Goal: Task Accomplishment & Management: Manage account settings

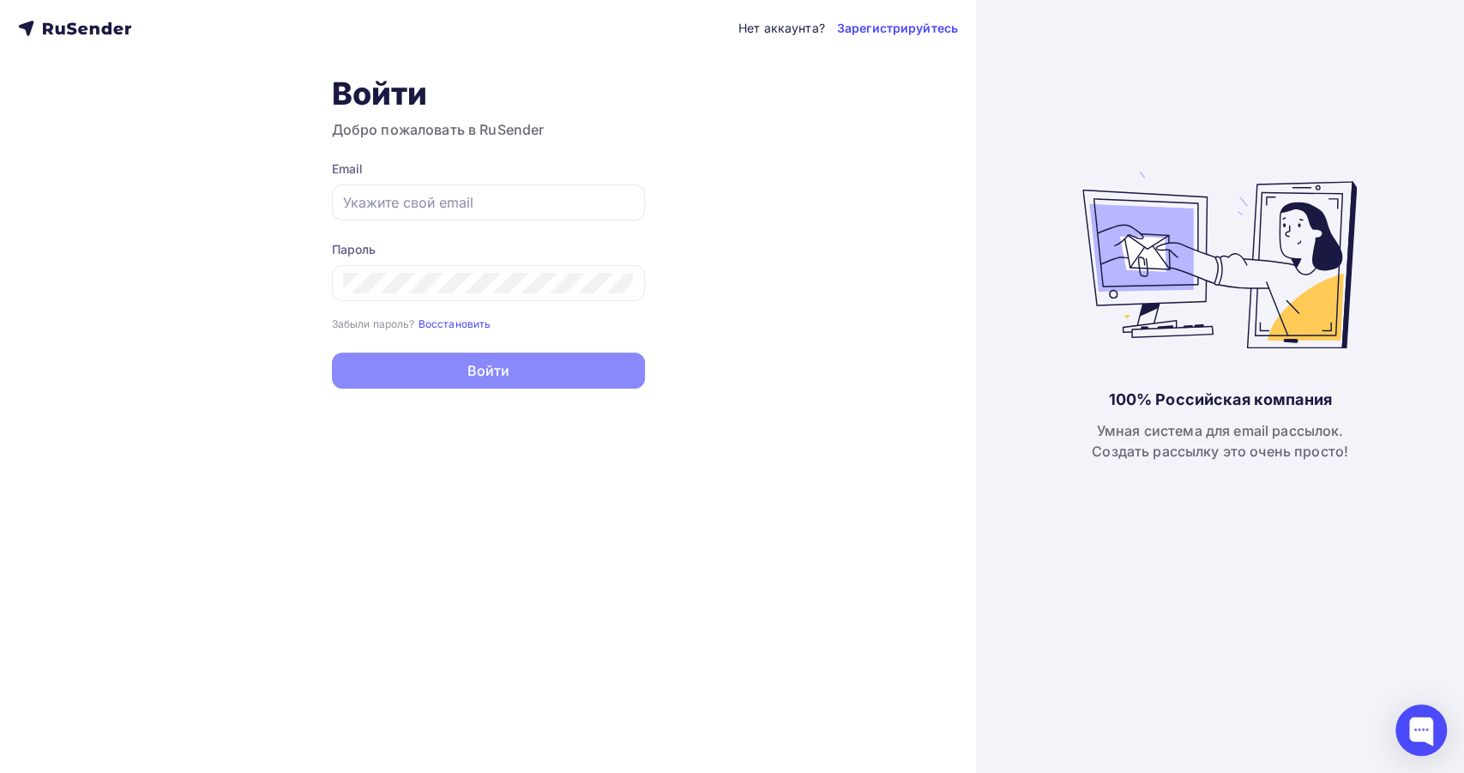
type input "[EMAIL_ADDRESS][DOMAIN_NAME]"
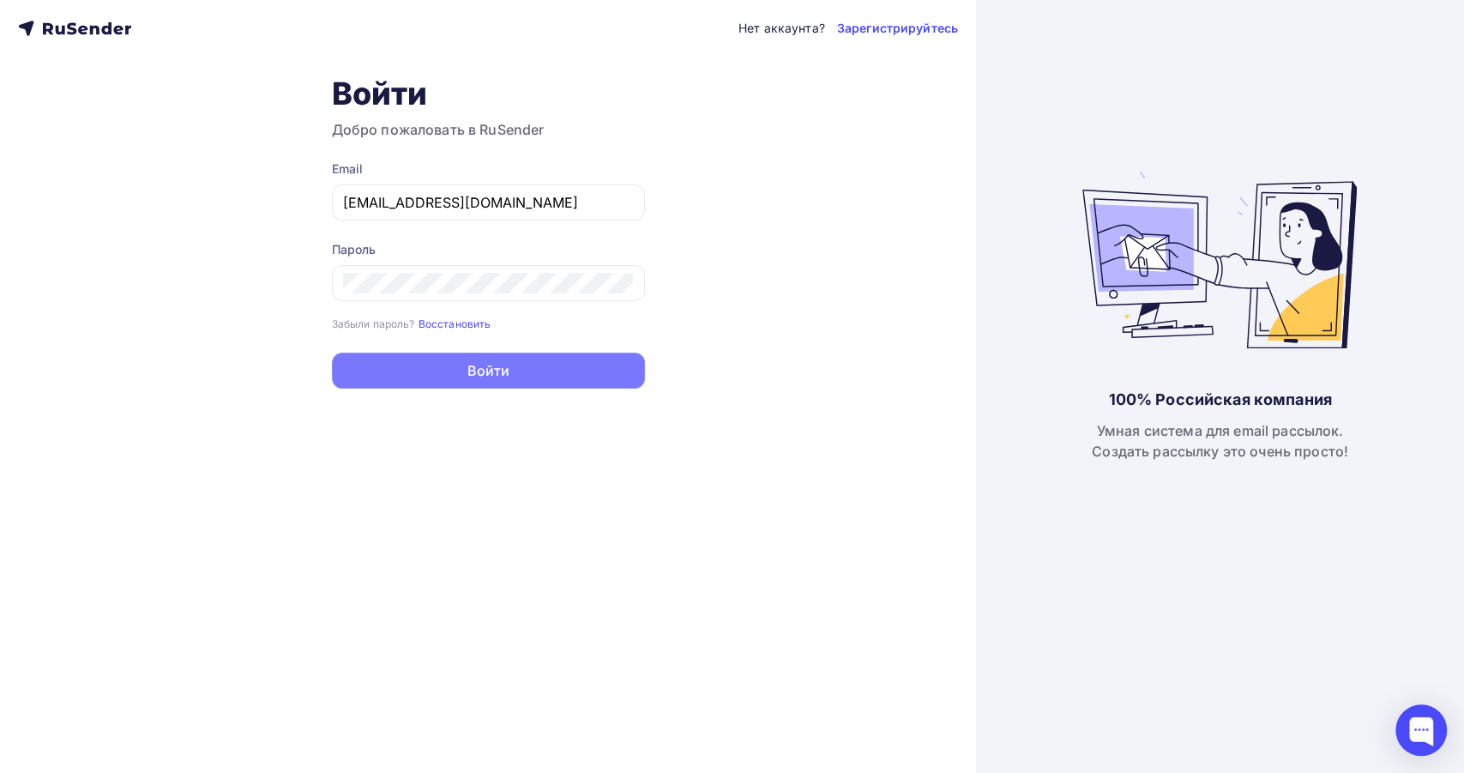
click at [529, 367] on button "Войти" at bounding box center [488, 371] width 313 height 36
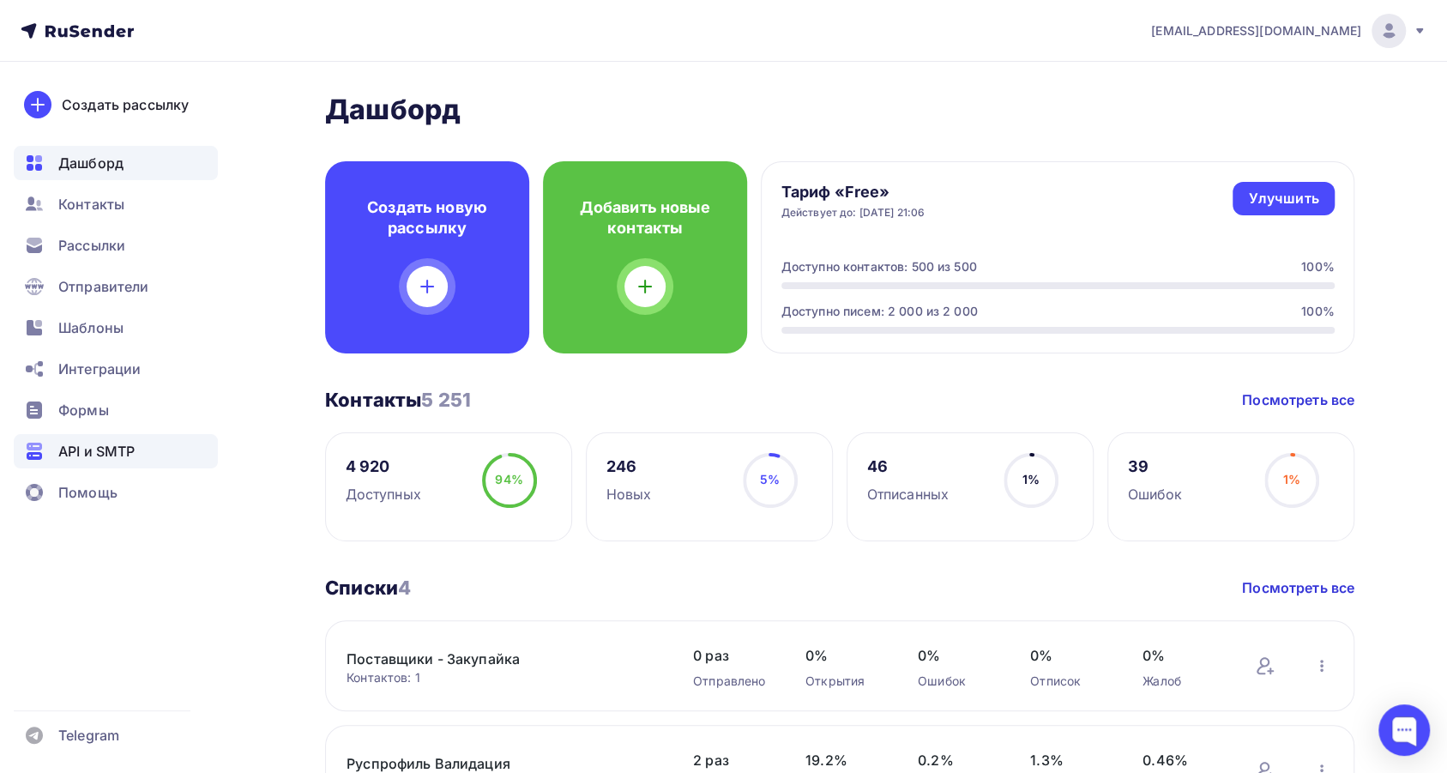
click at [132, 460] on span "API и SMTP" at bounding box center [96, 451] width 76 height 21
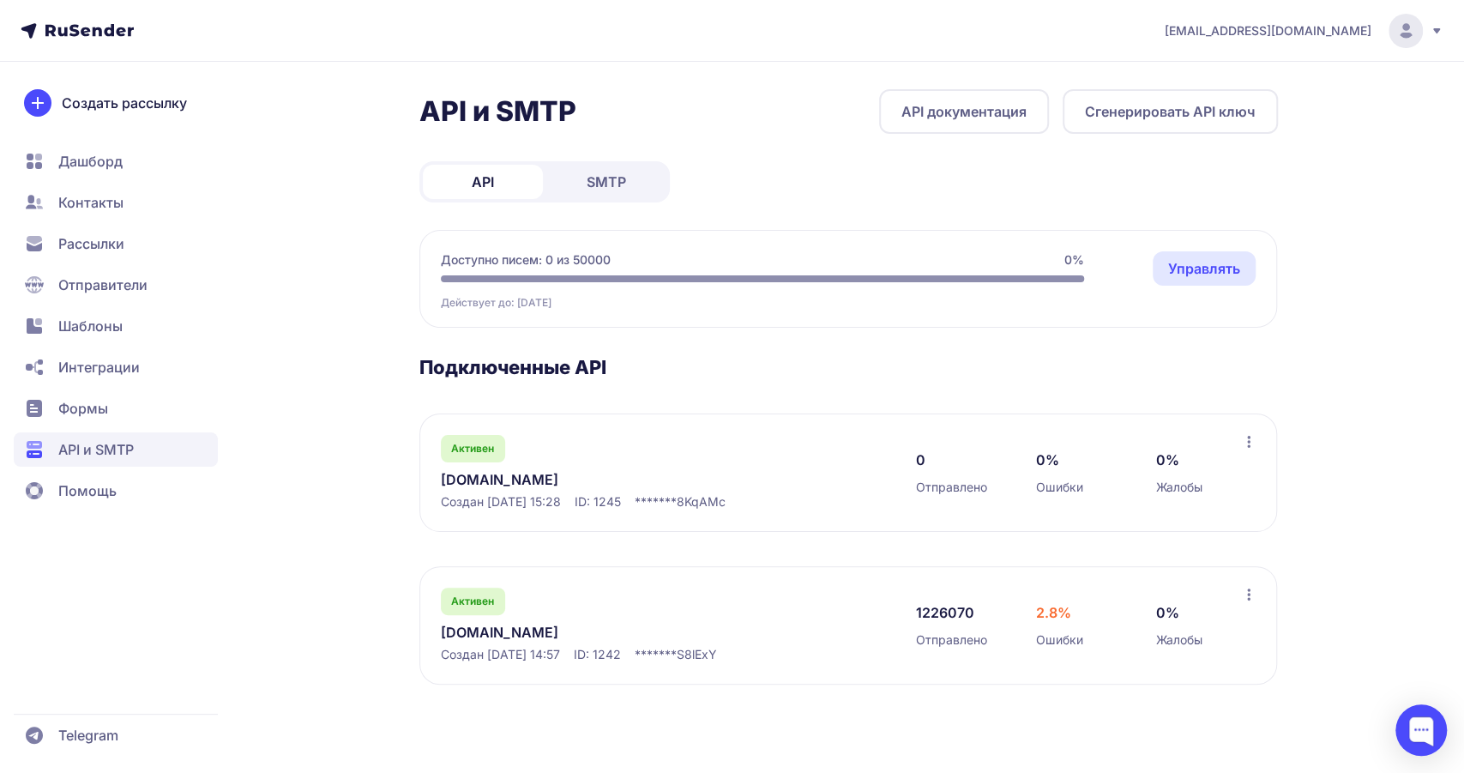
click at [1206, 273] on link "Управлять" at bounding box center [1204, 268] width 103 height 34
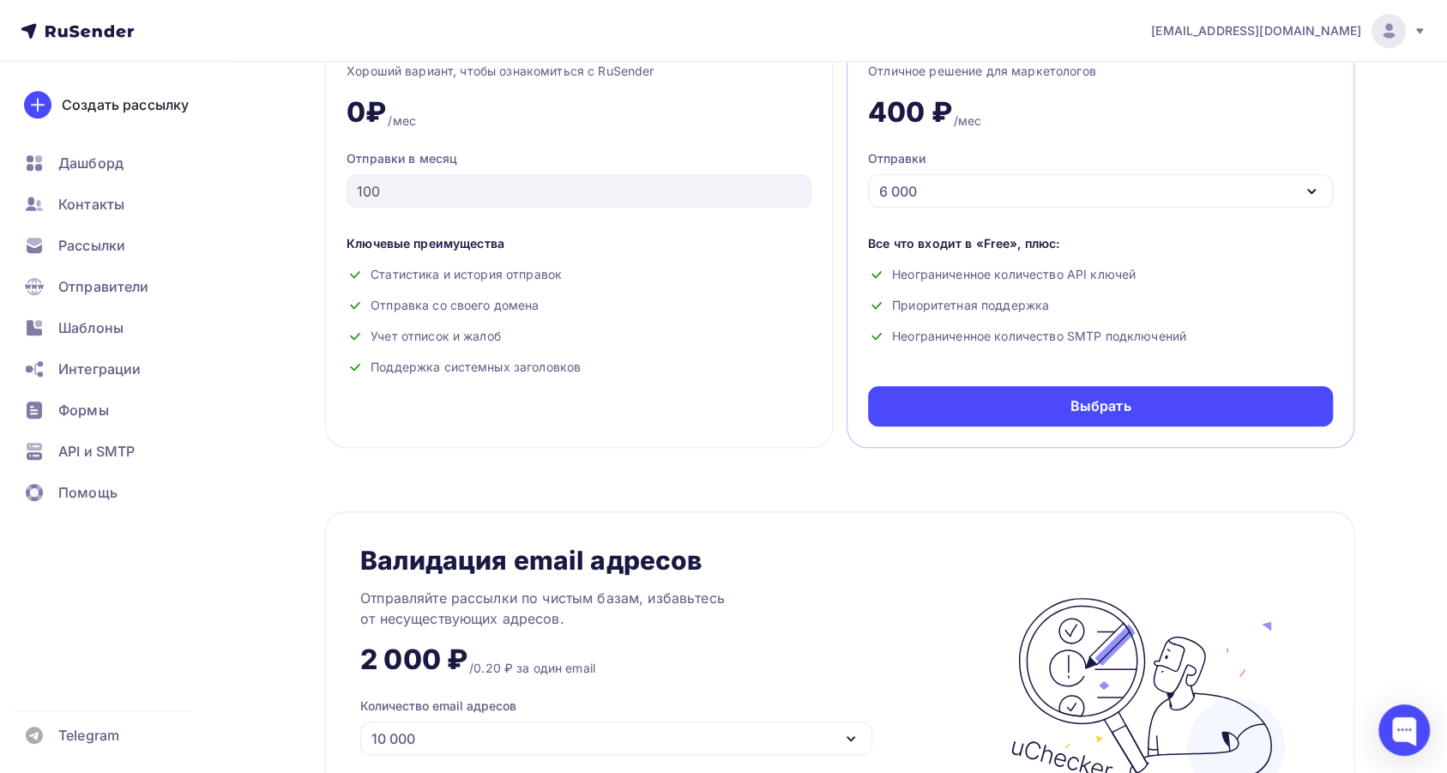
scroll to position [686, 0]
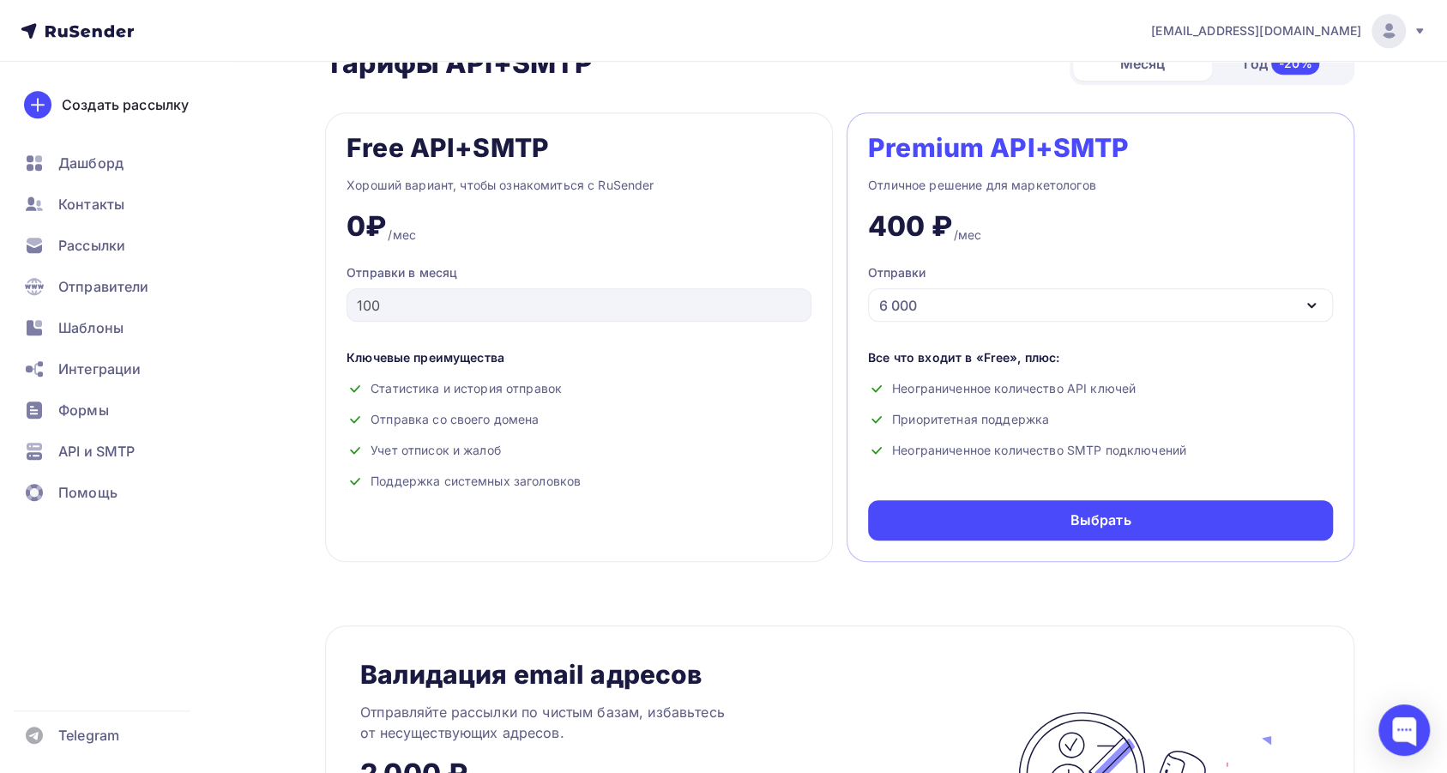
click at [1051, 299] on div "6 000" at bounding box center [1100, 304] width 465 height 33
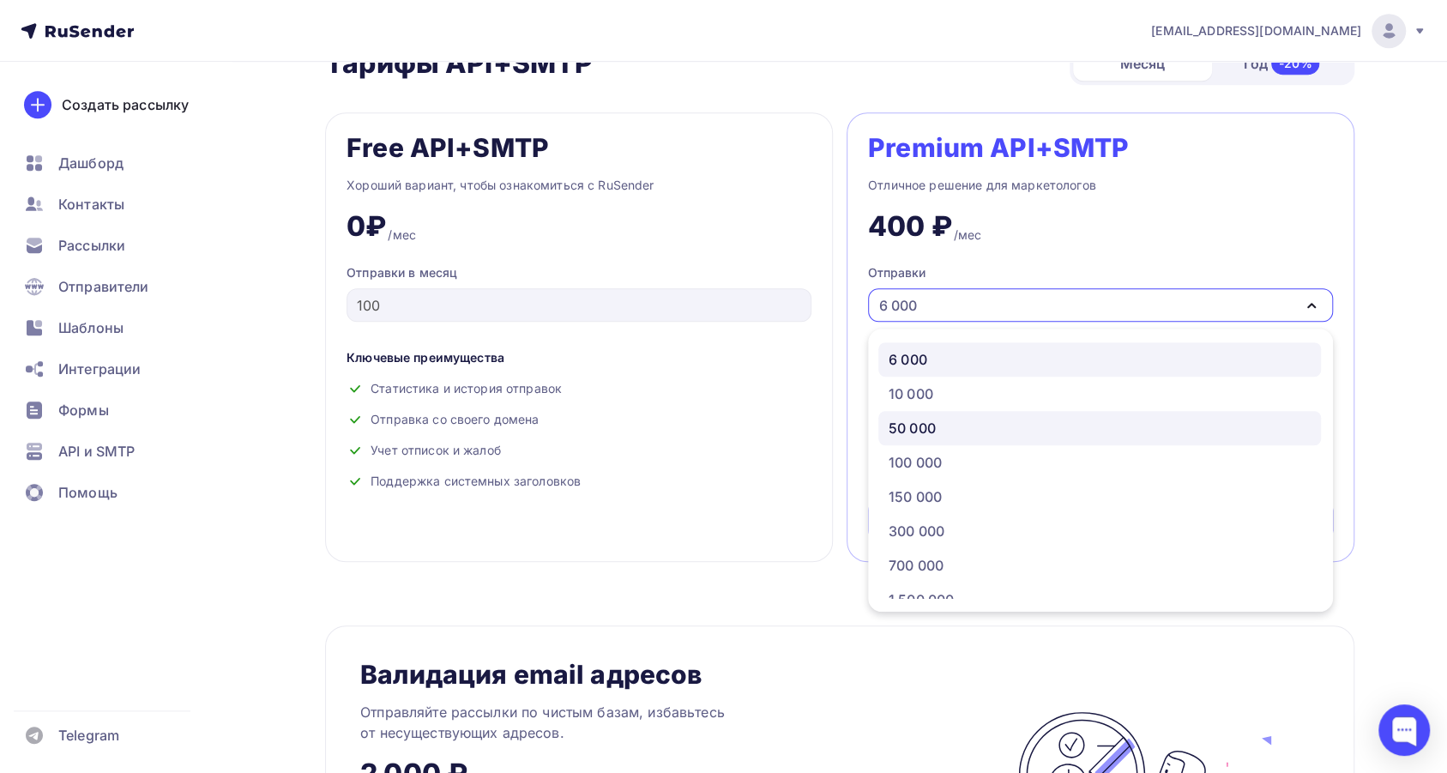
click at [974, 419] on div "50 000" at bounding box center [1100, 428] width 422 height 21
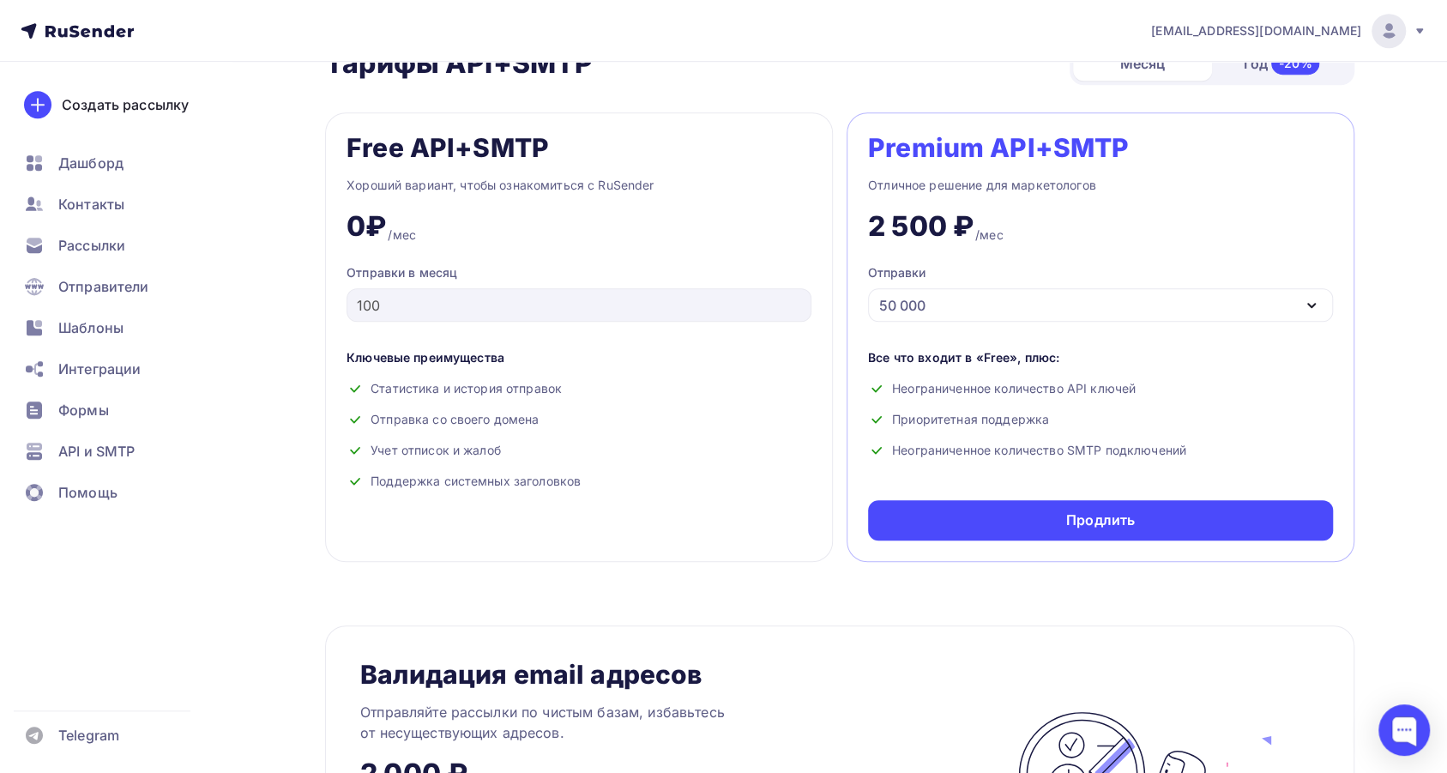
click at [1041, 308] on div "50 000" at bounding box center [1100, 304] width 465 height 33
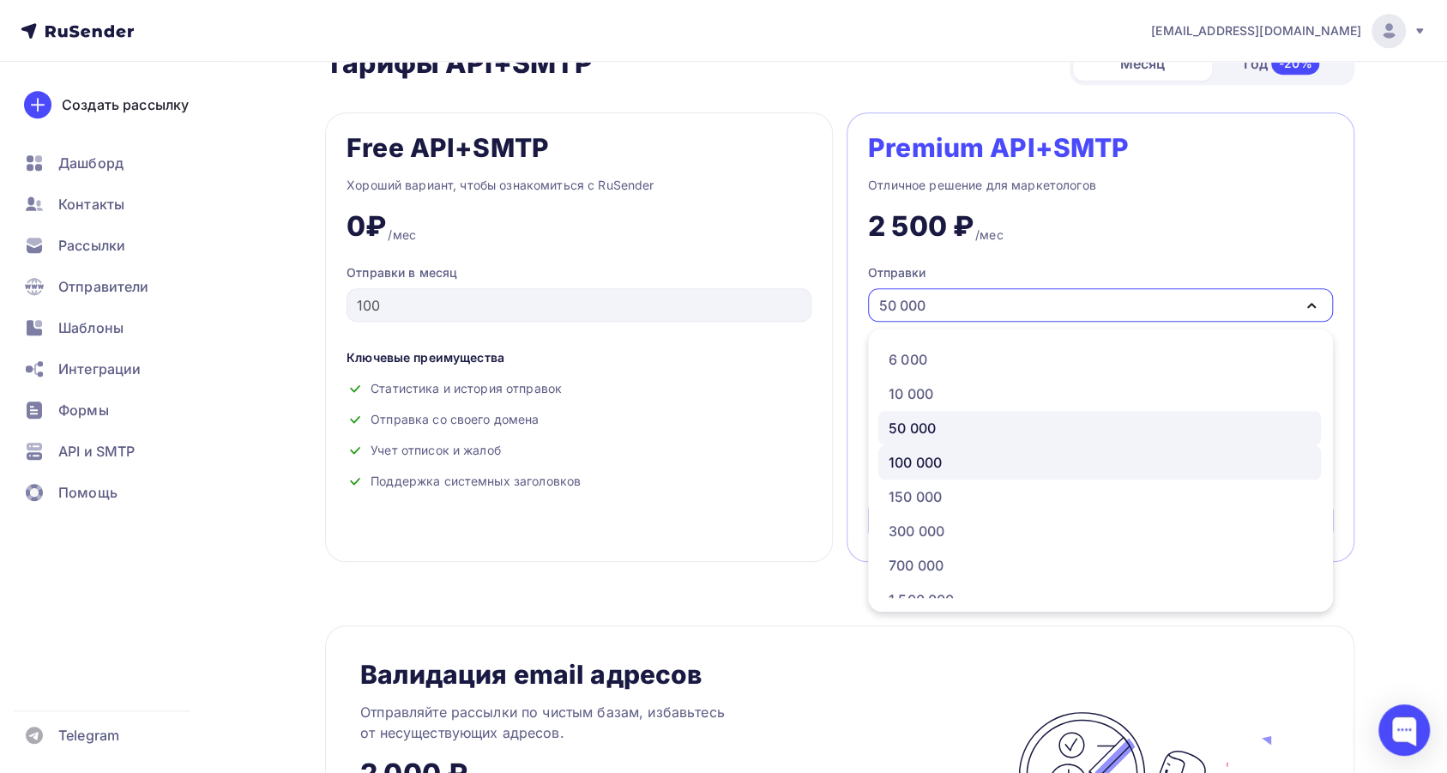
click at [951, 452] on link "100 000" at bounding box center [1099, 462] width 443 height 34
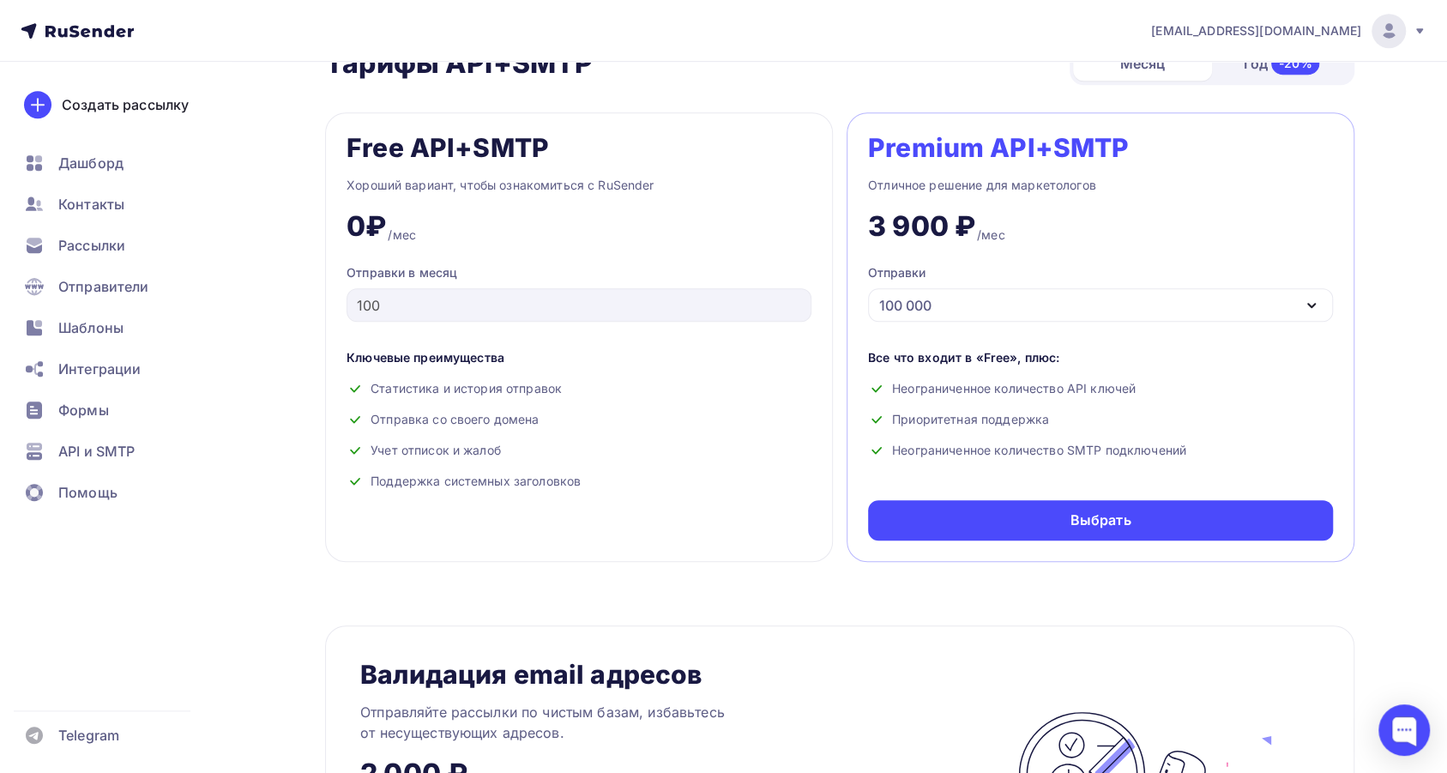
click at [992, 294] on div "100 000" at bounding box center [1100, 304] width 465 height 33
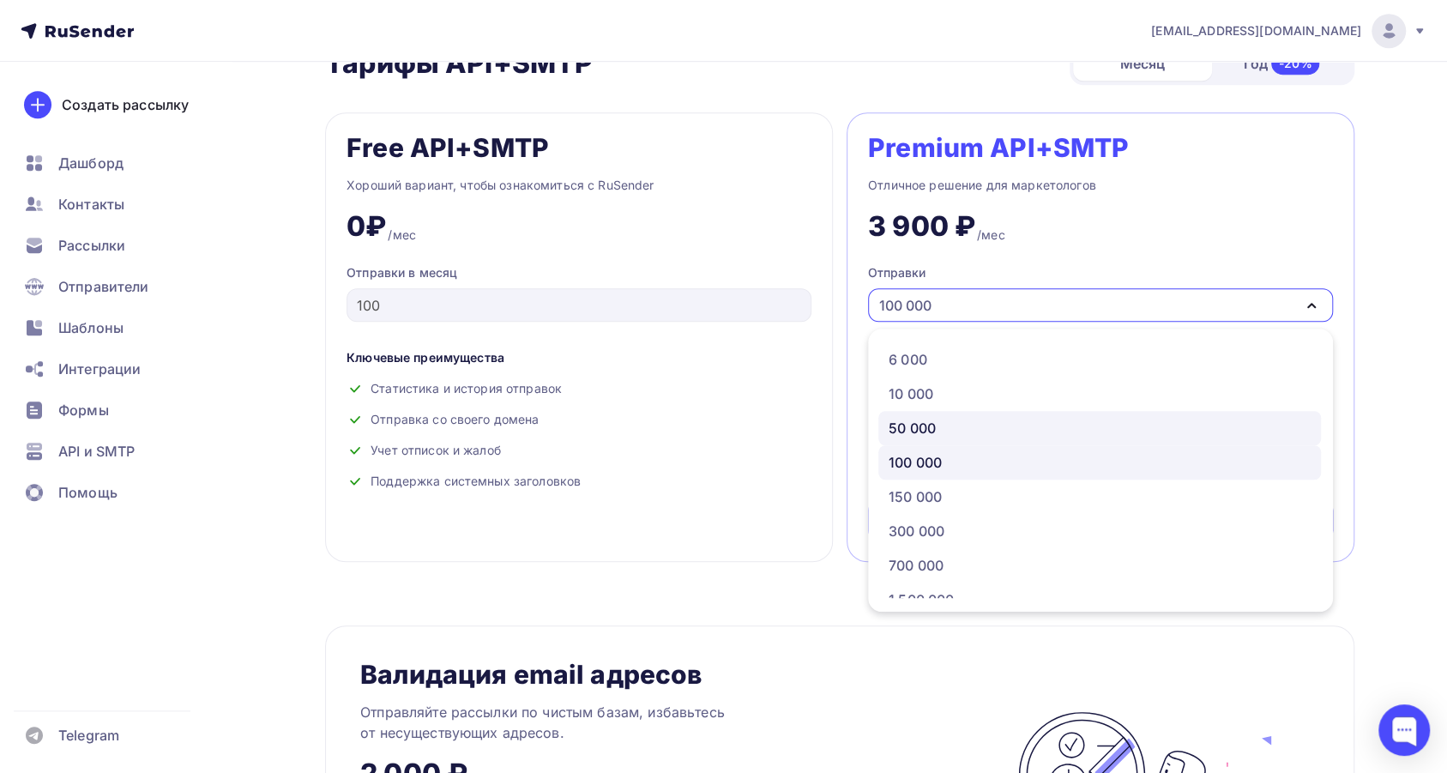
click at [964, 424] on div "50 000" at bounding box center [1100, 428] width 422 height 21
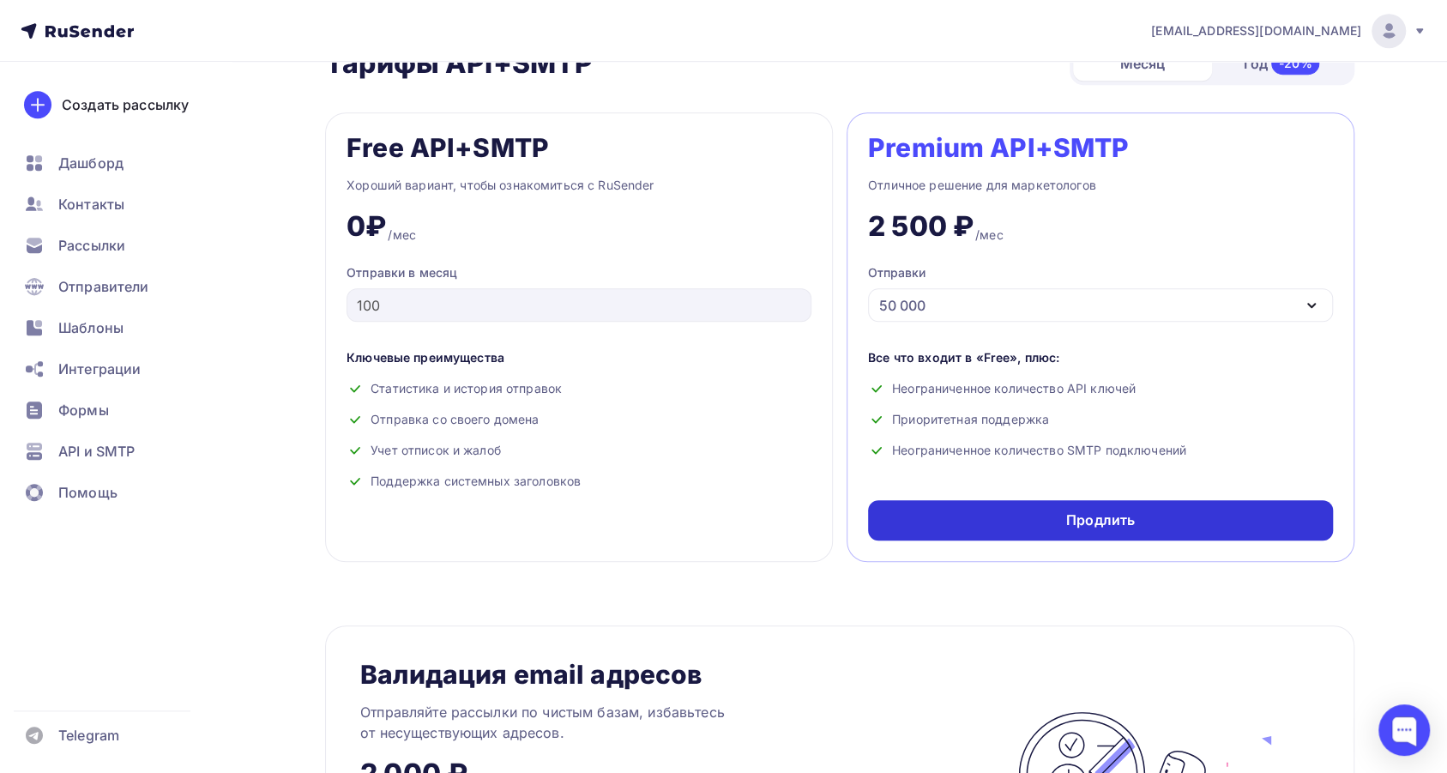
click at [1119, 511] on div "Продлить" at bounding box center [1100, 520] width 465 height 40
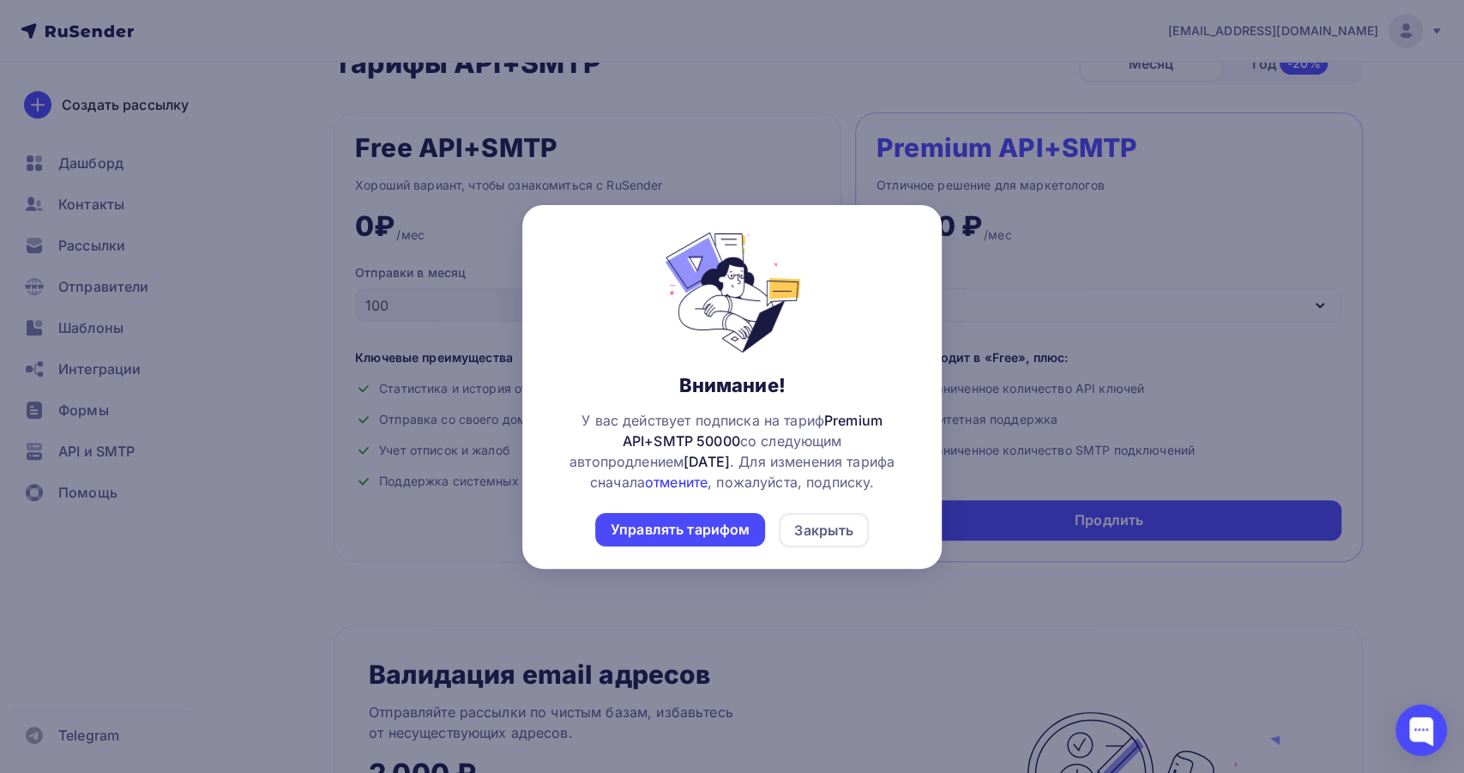
click at [652, 484] on link "отмените" at bounding box center [676, 481] width 63 height 17
click at [813, 534] on div "Закрыть" at bounding box center [823, 530] width 59 height 21
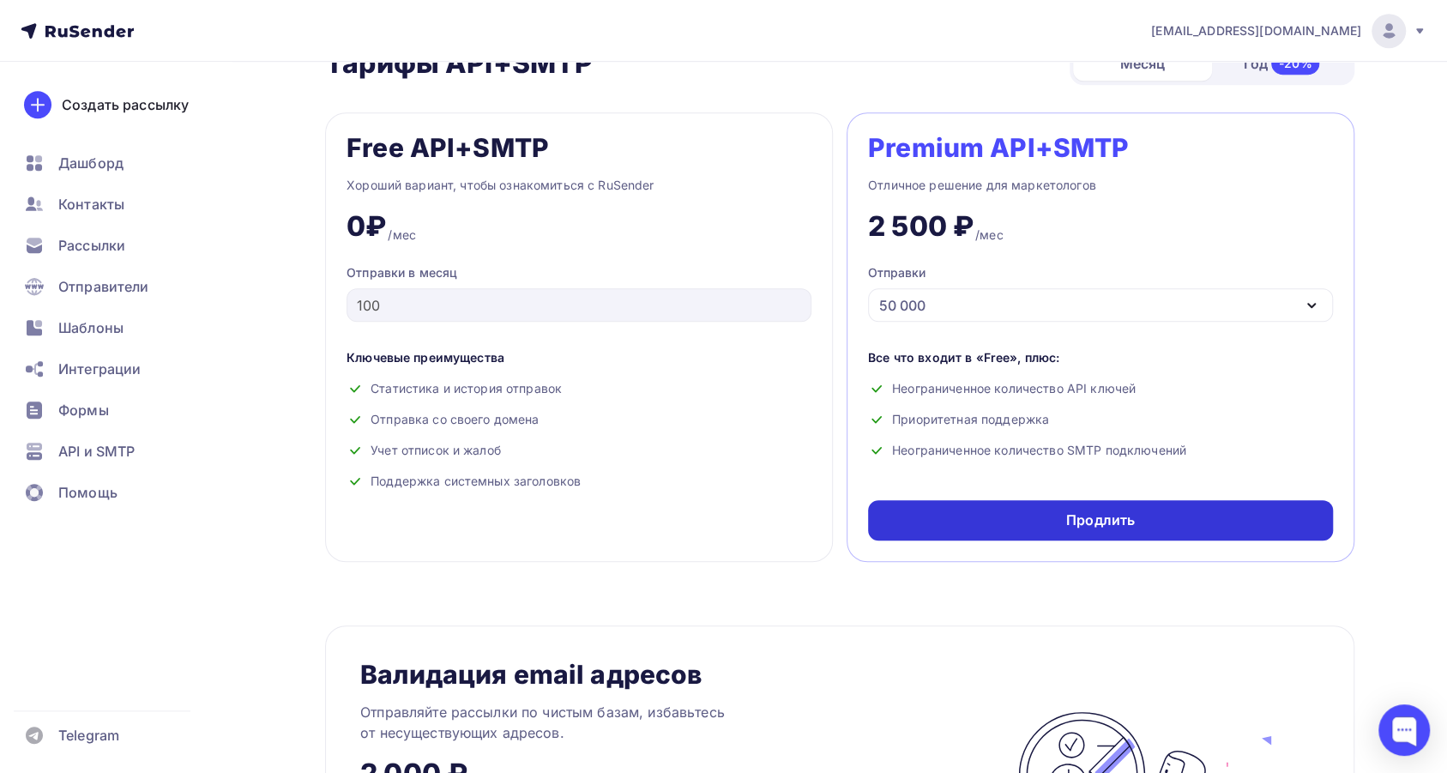
click at [1033, 520] on div "Продлить" at bounding box center [1100, 520] width 465 height 40
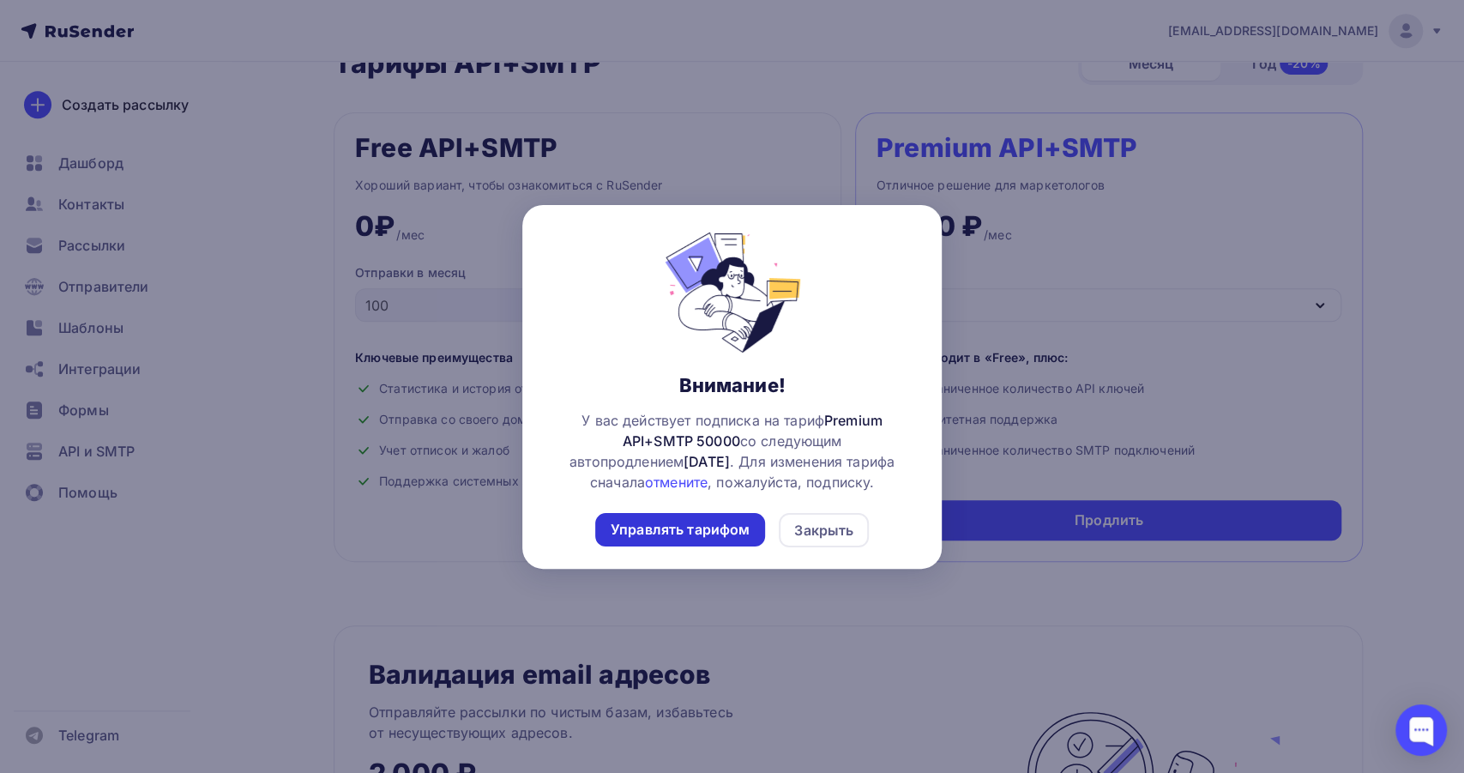
click at [675, 537] on div "Управлять тарифом" at bounding box center [680, 530] width 139 height 20
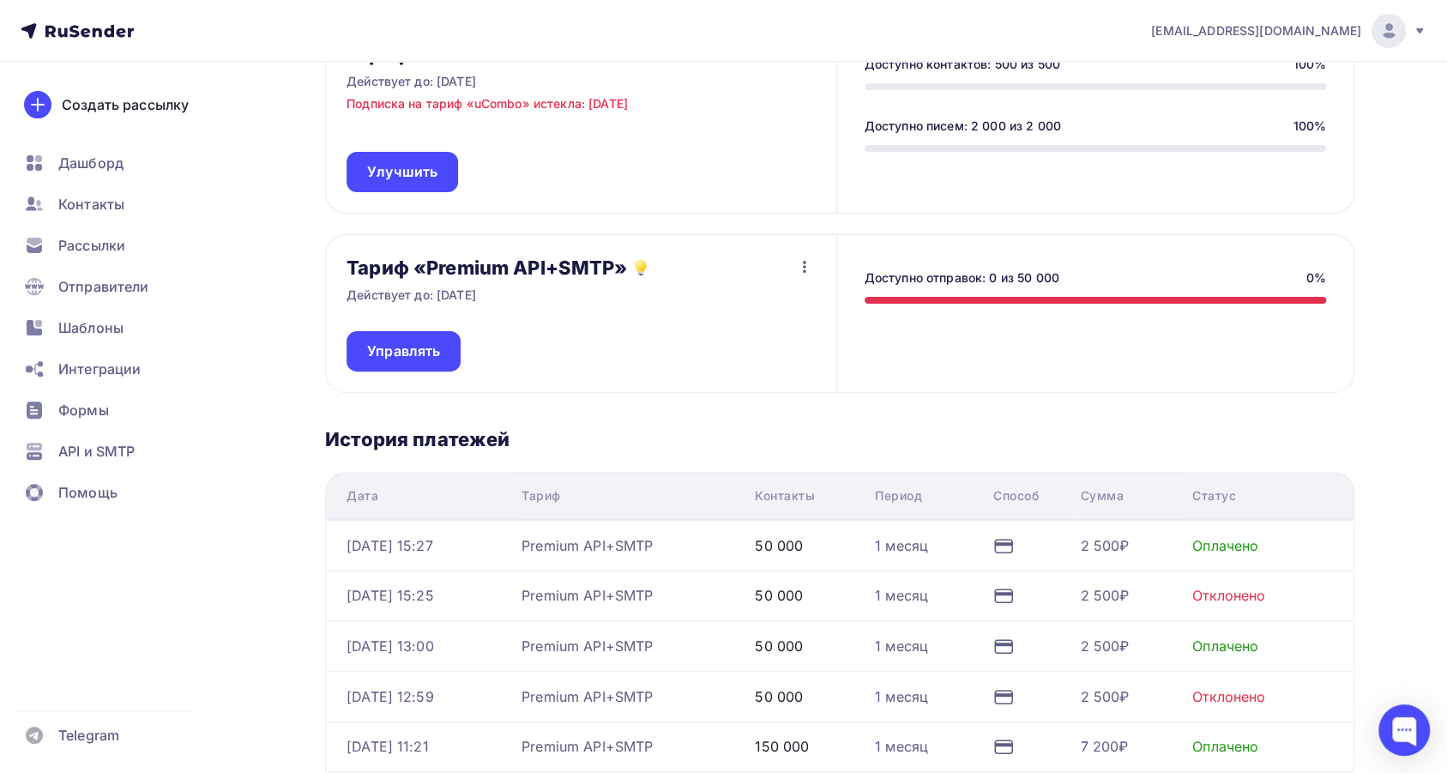
scroll to position [228, 0]
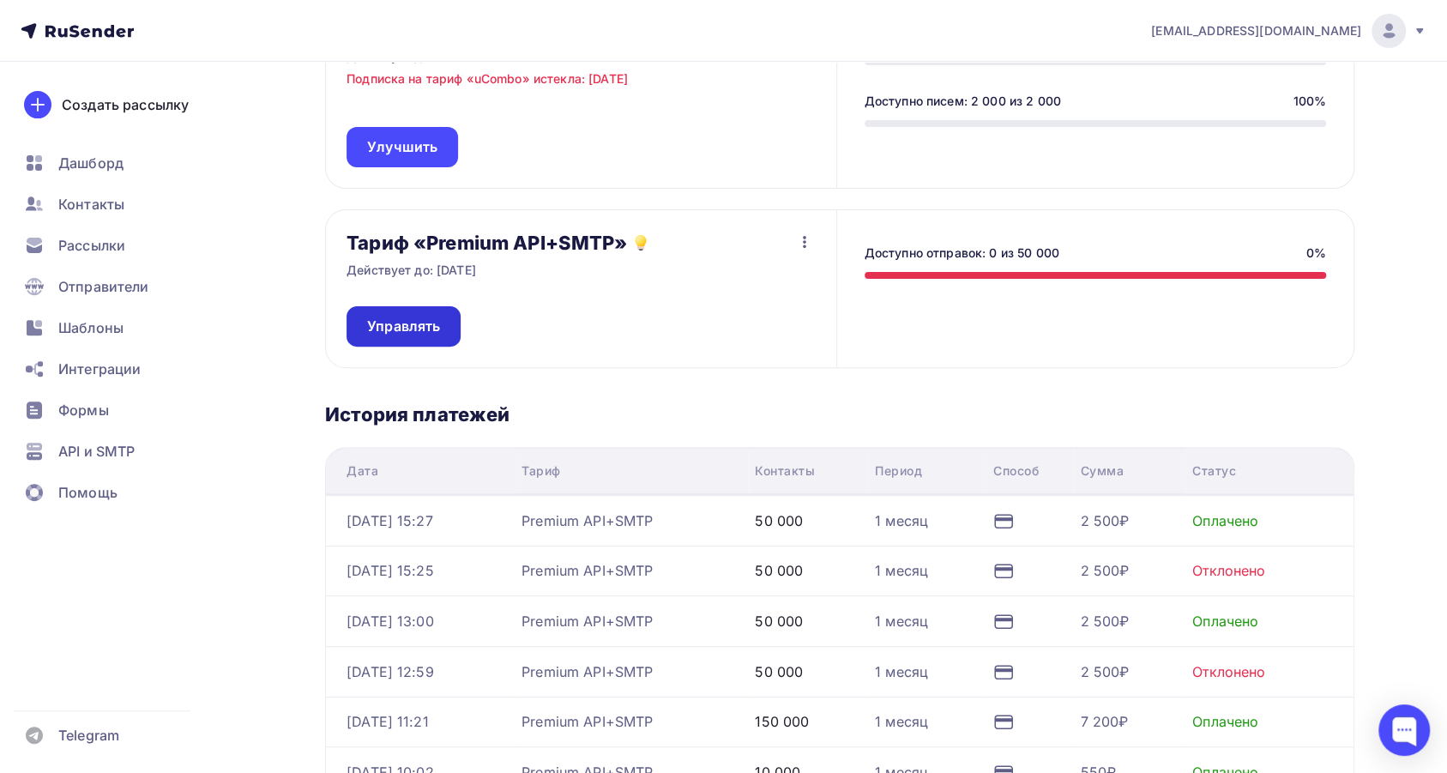
click at [408, 329] on span "Управлять" at bounding box center [403, 327] width 73 height 20
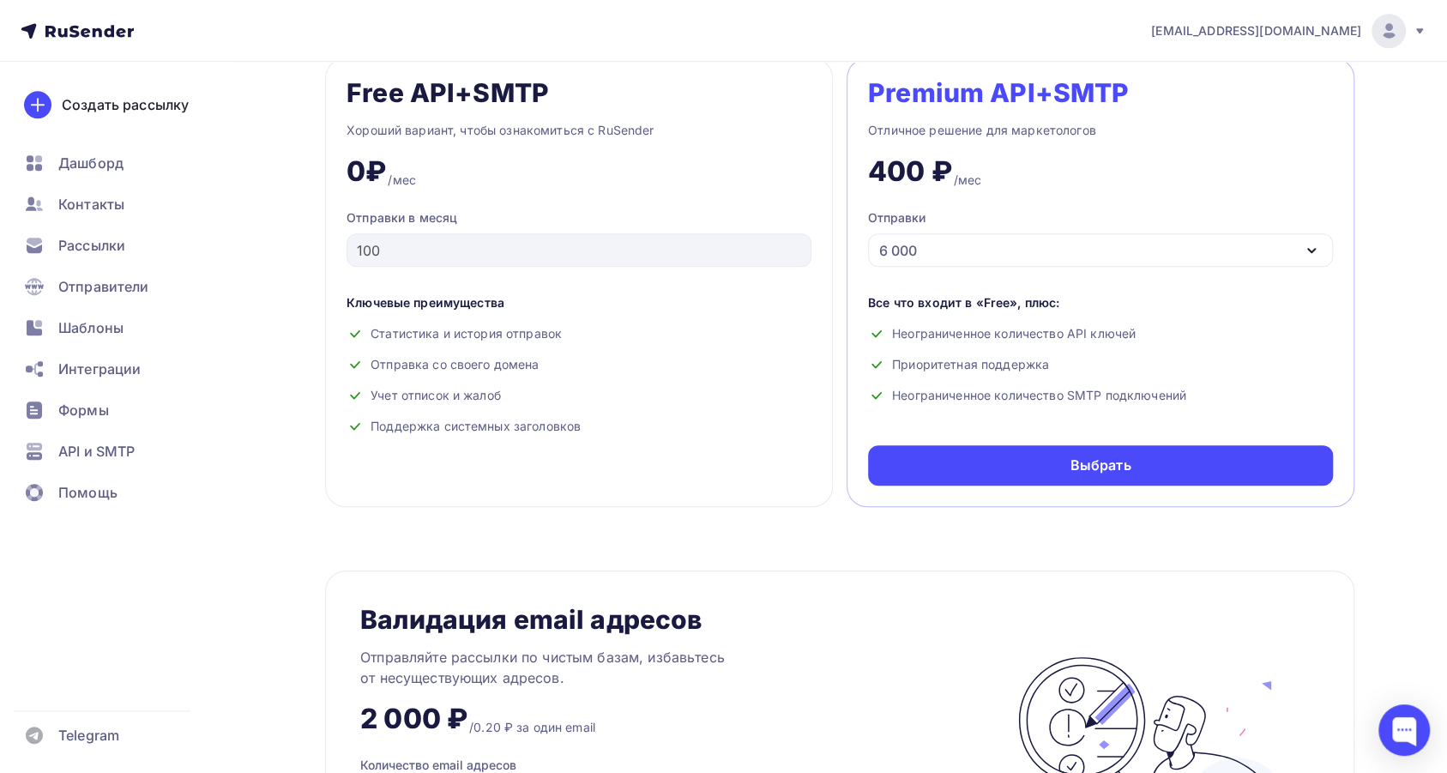
scroll to position [686, 0]
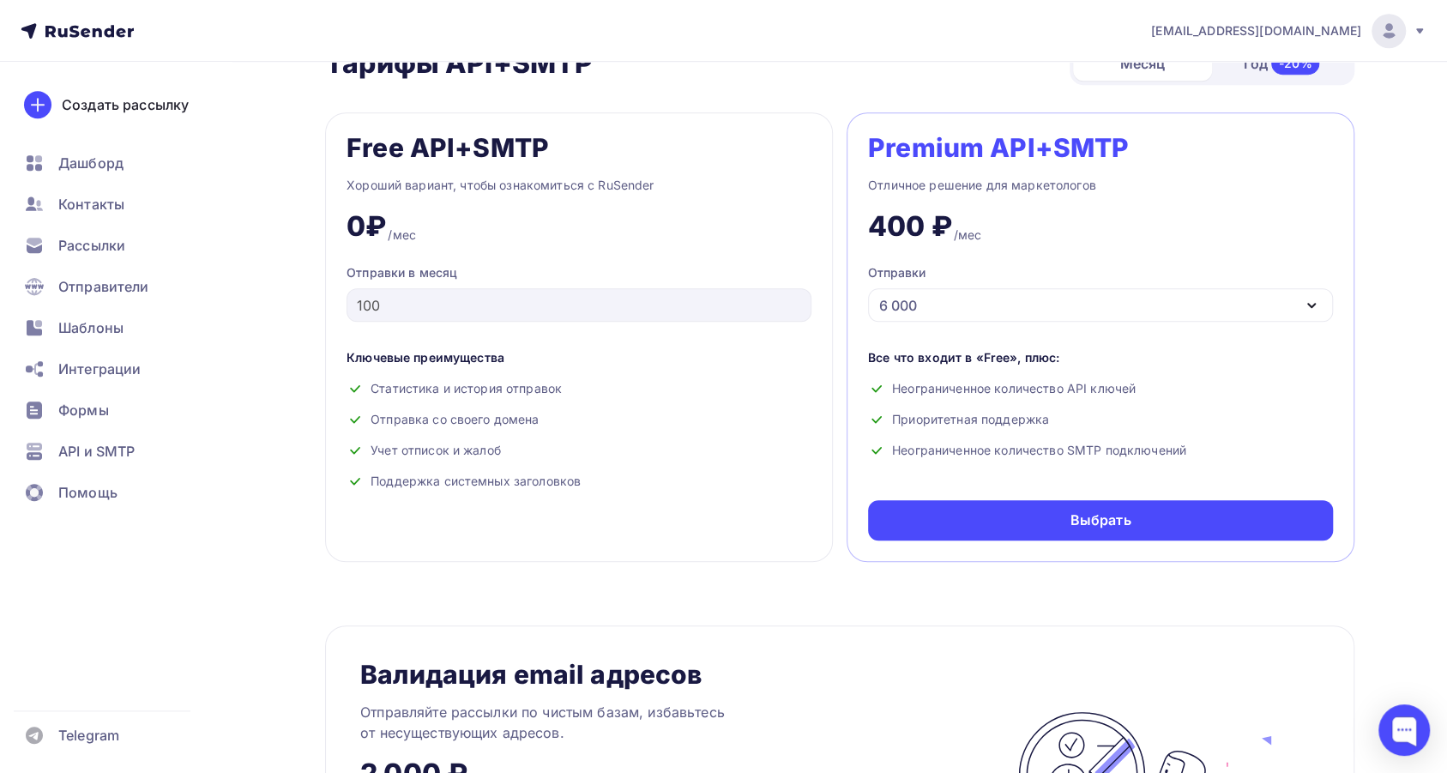
click at [1111, 305] on div "6 000" at bounding box center [1100, 304] width 465 height 33
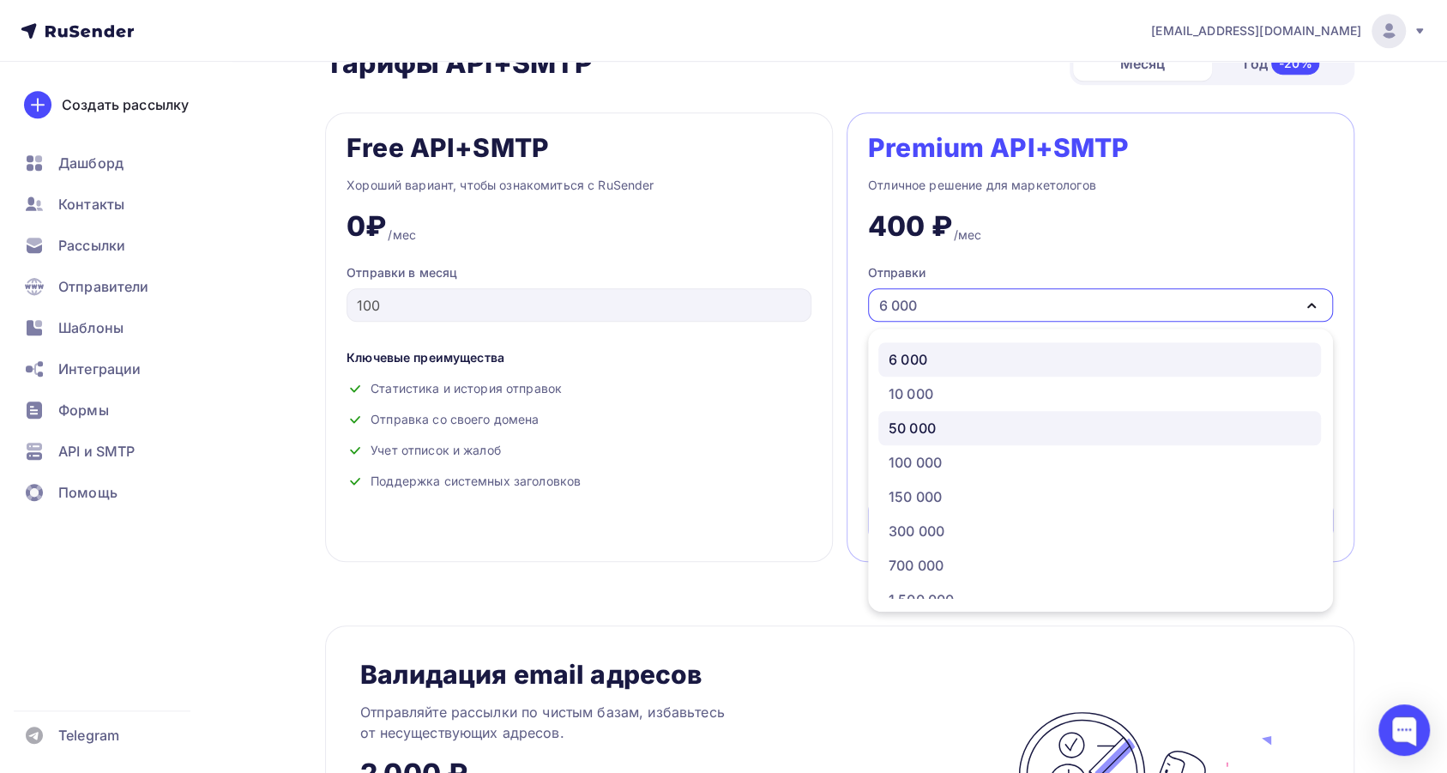
click at [980, 430] on div "50 000" at bounding box center [1100, 428] width 422 height 21
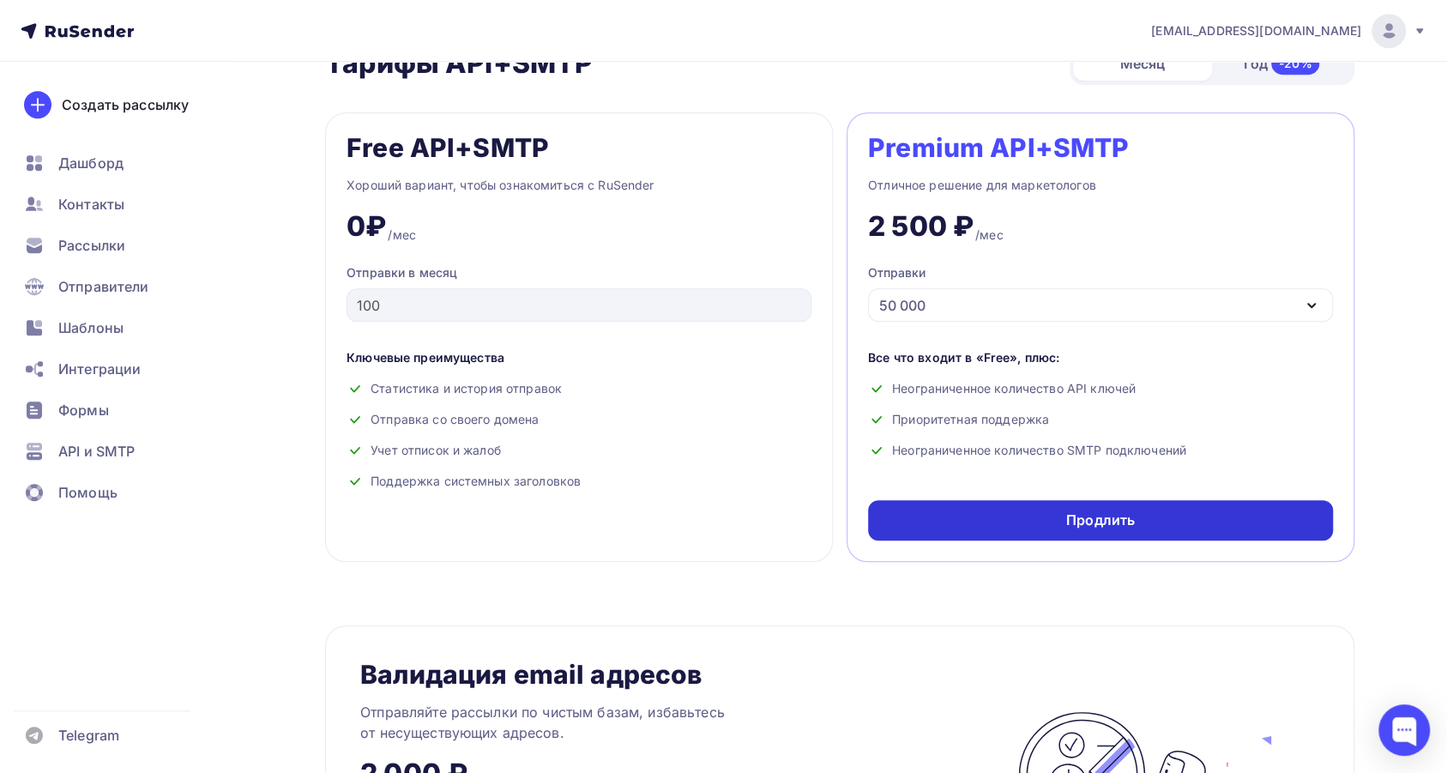
click at [998, 513] on div "Продлить" at bounding box center [1100, 520] width 465 height 40
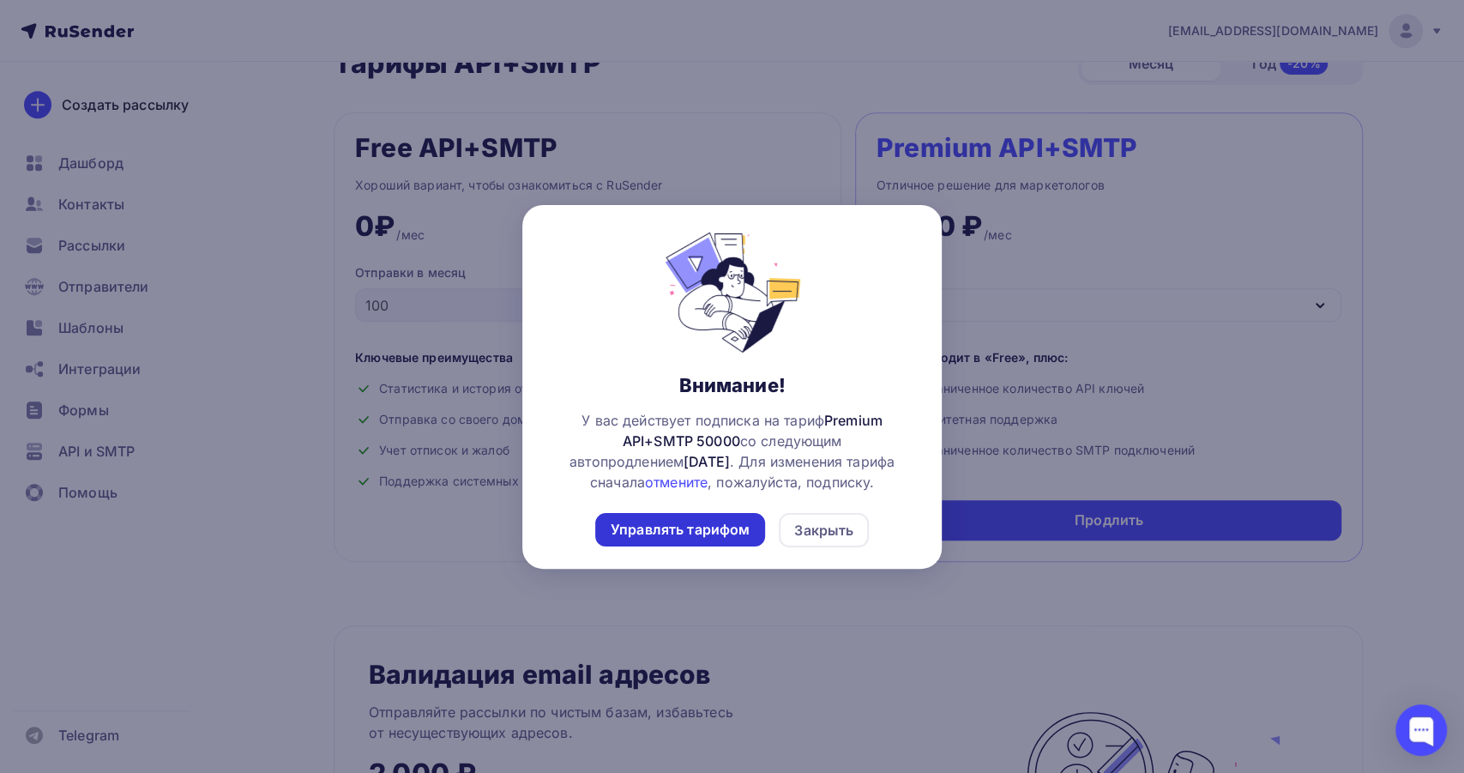
click at [715, 534] on div "Управлять тарифом" at bounding box center [680, 530] width 139 height 20
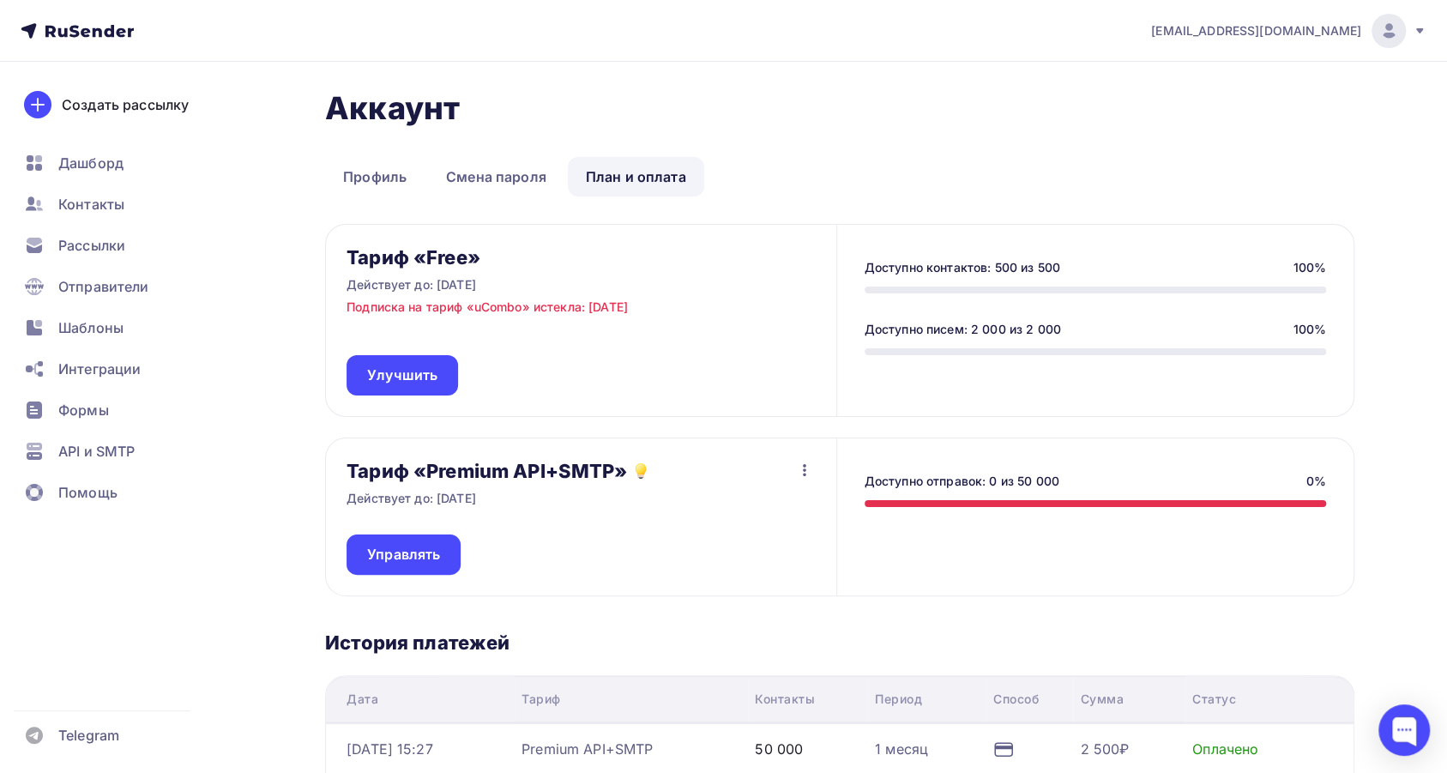
click at [810, 468] on icon "button" at bounding box center [804, 470] width 21 height 21
click at [779, 515] on div "Отписаться" at bounding box center [772, 514] width 81 height 21
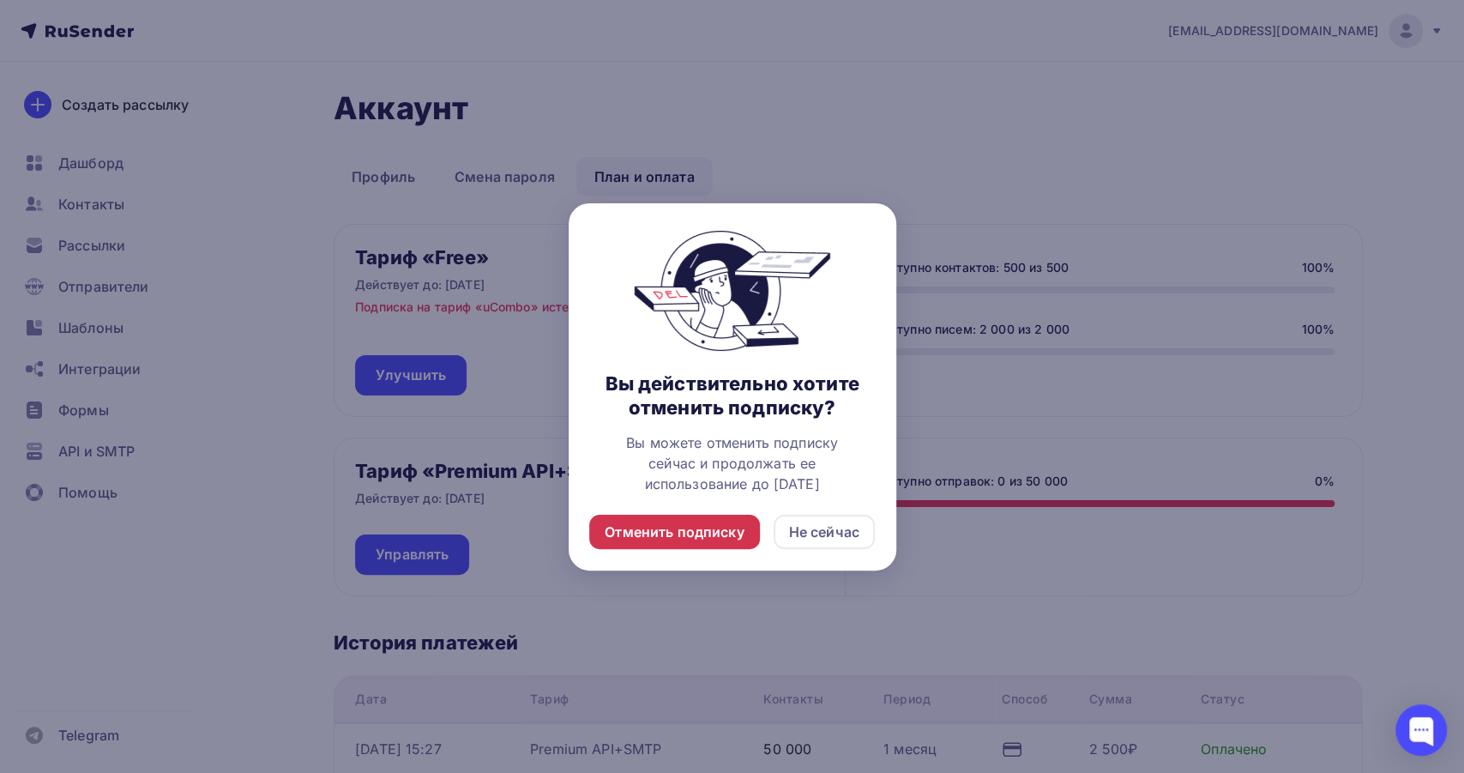
click at [706, 524] on div "Отменить подписку" at bounding box center [674, 532] width 139 height 21
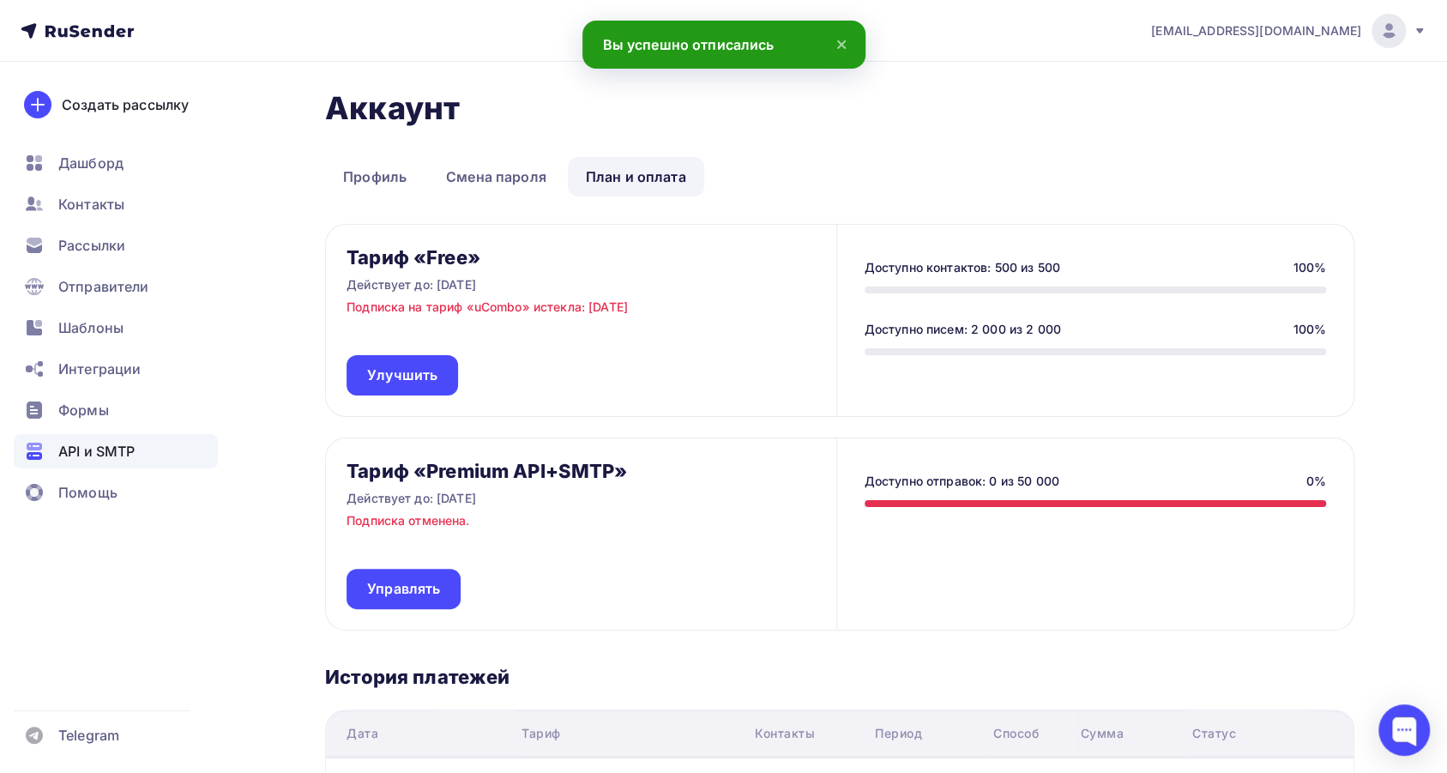
click at [92, 456] on span "API и SMTP" at bounding box center [96, 451] width 76 height 21
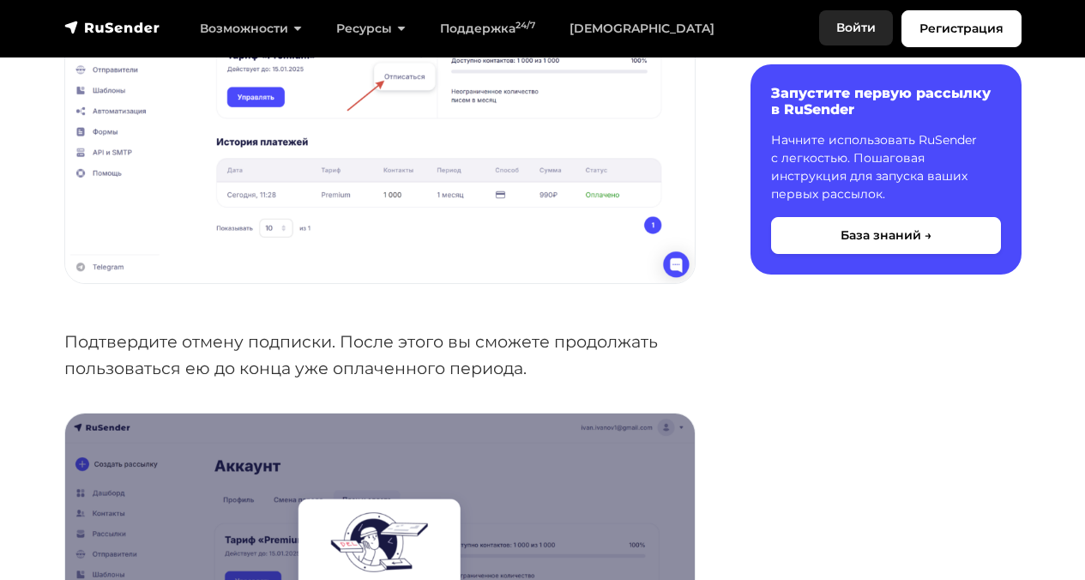
scroll to position [772, 0]
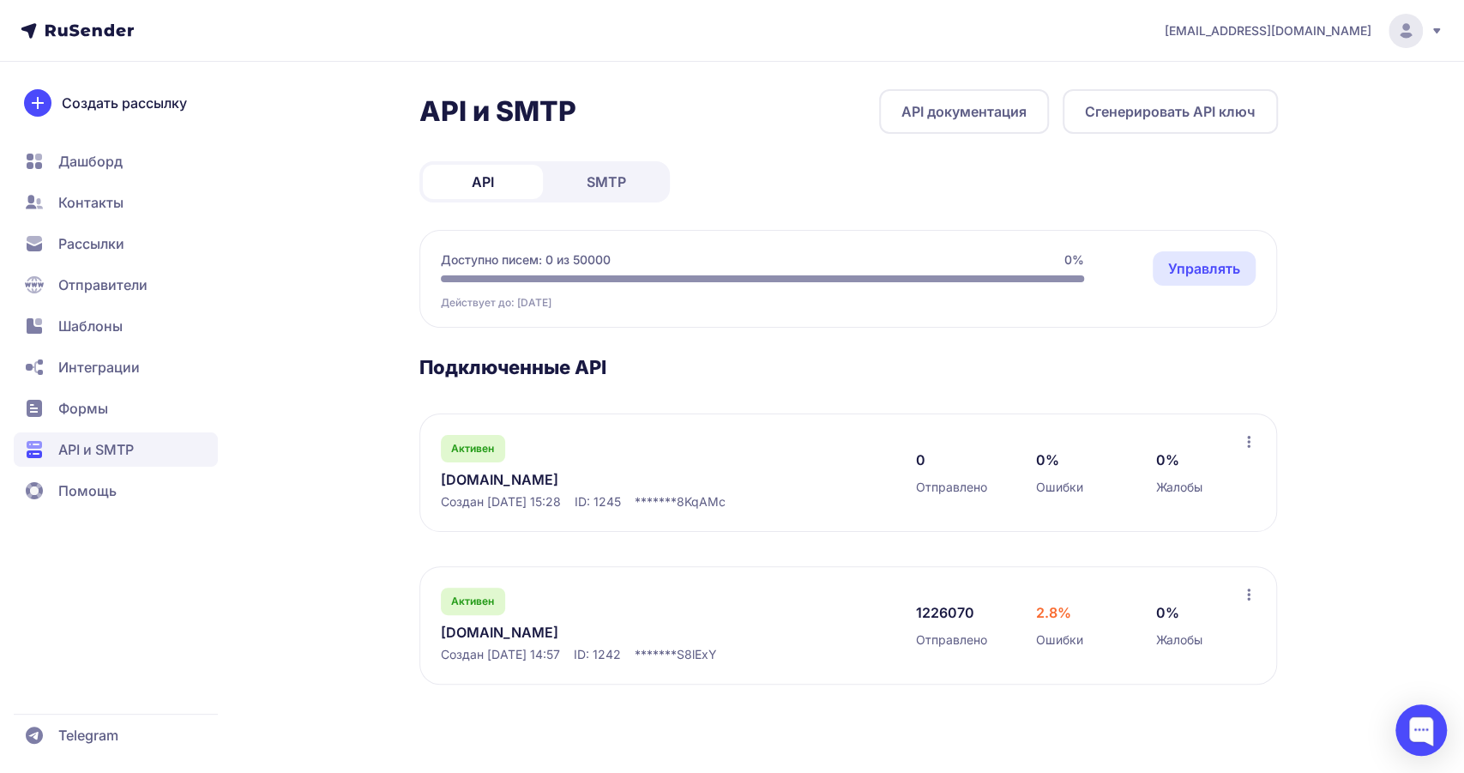
click at [1191, 265] on link "Управлять" at bounding box center [1204, 268] width 103 height 34
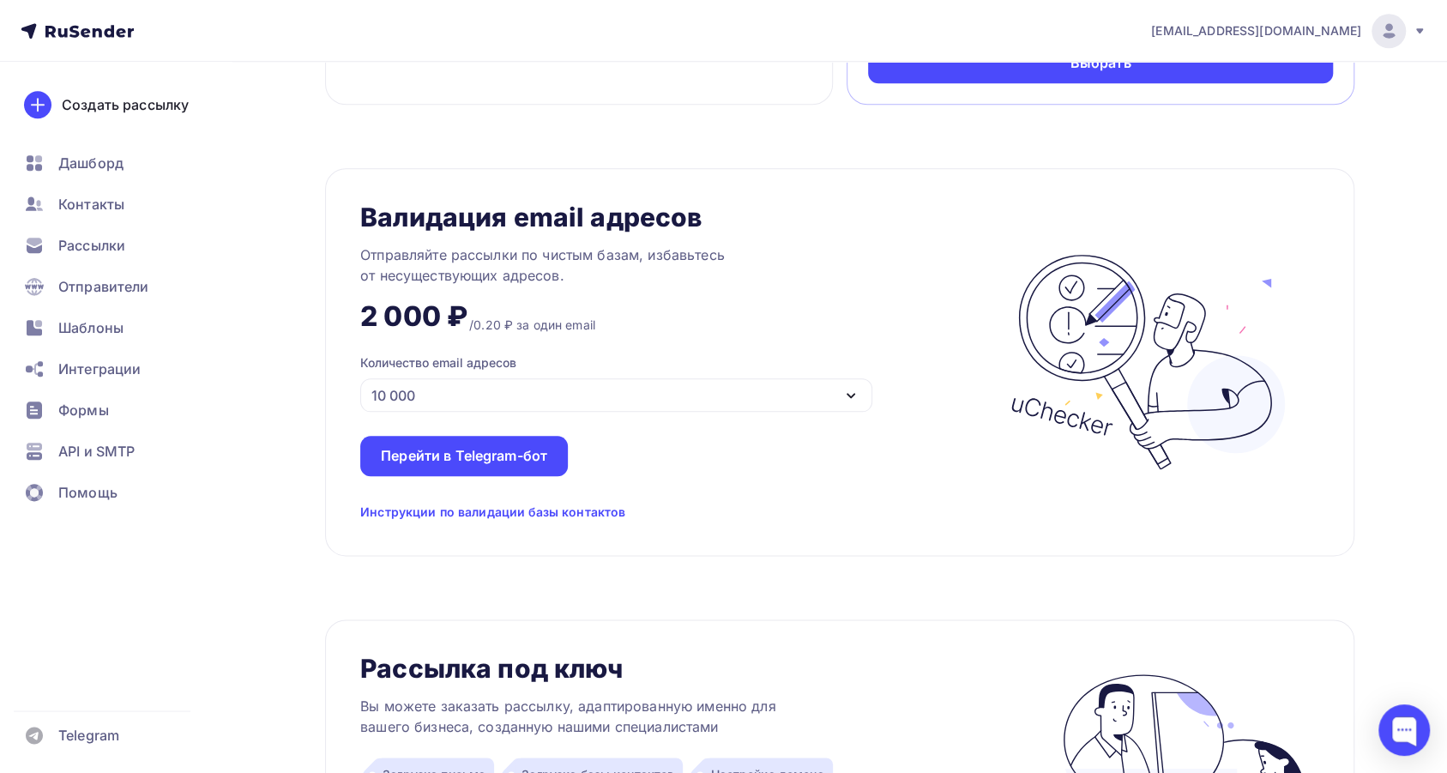
scroll to position [686, 0]
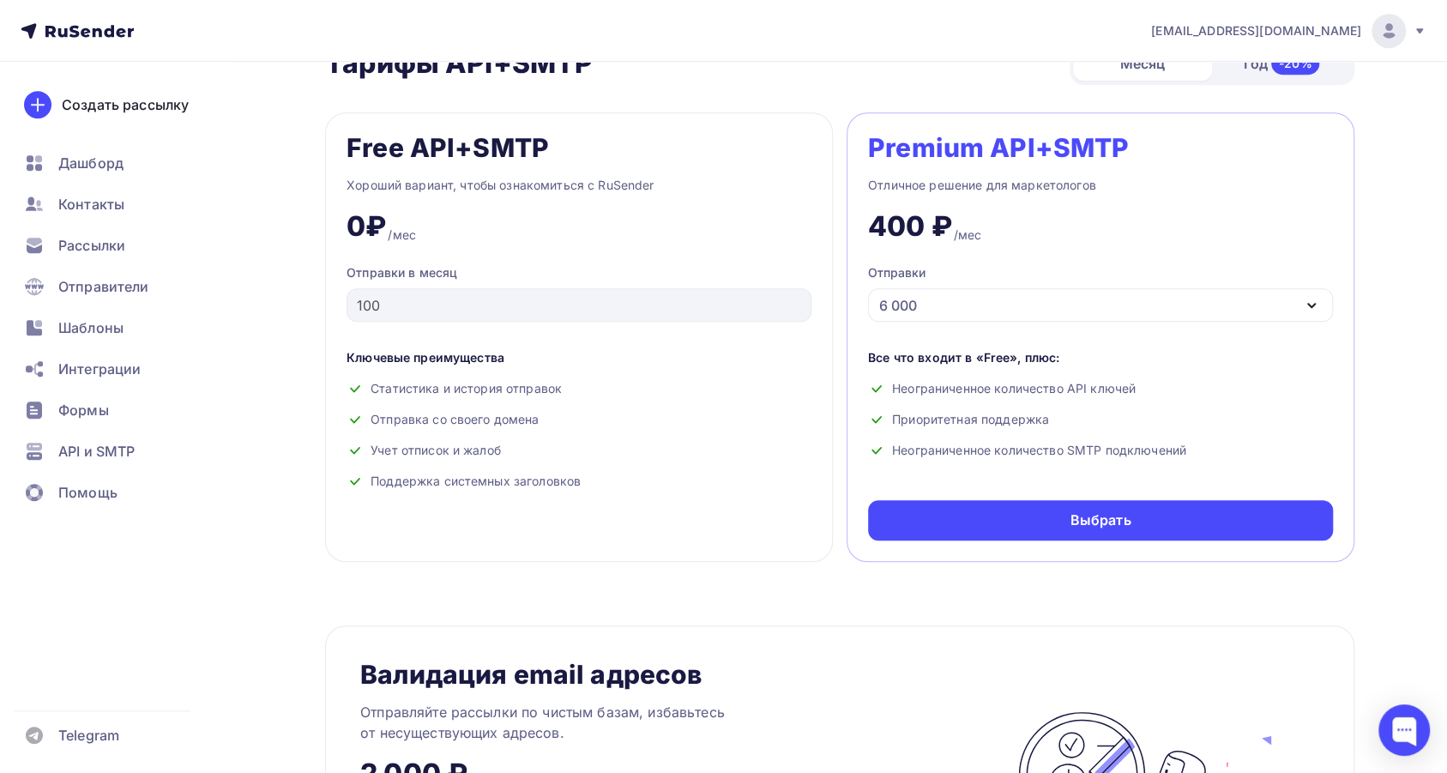
click at [1100, 309] on div "6 000" at bounding box center [1100, 304] width 465 height 33
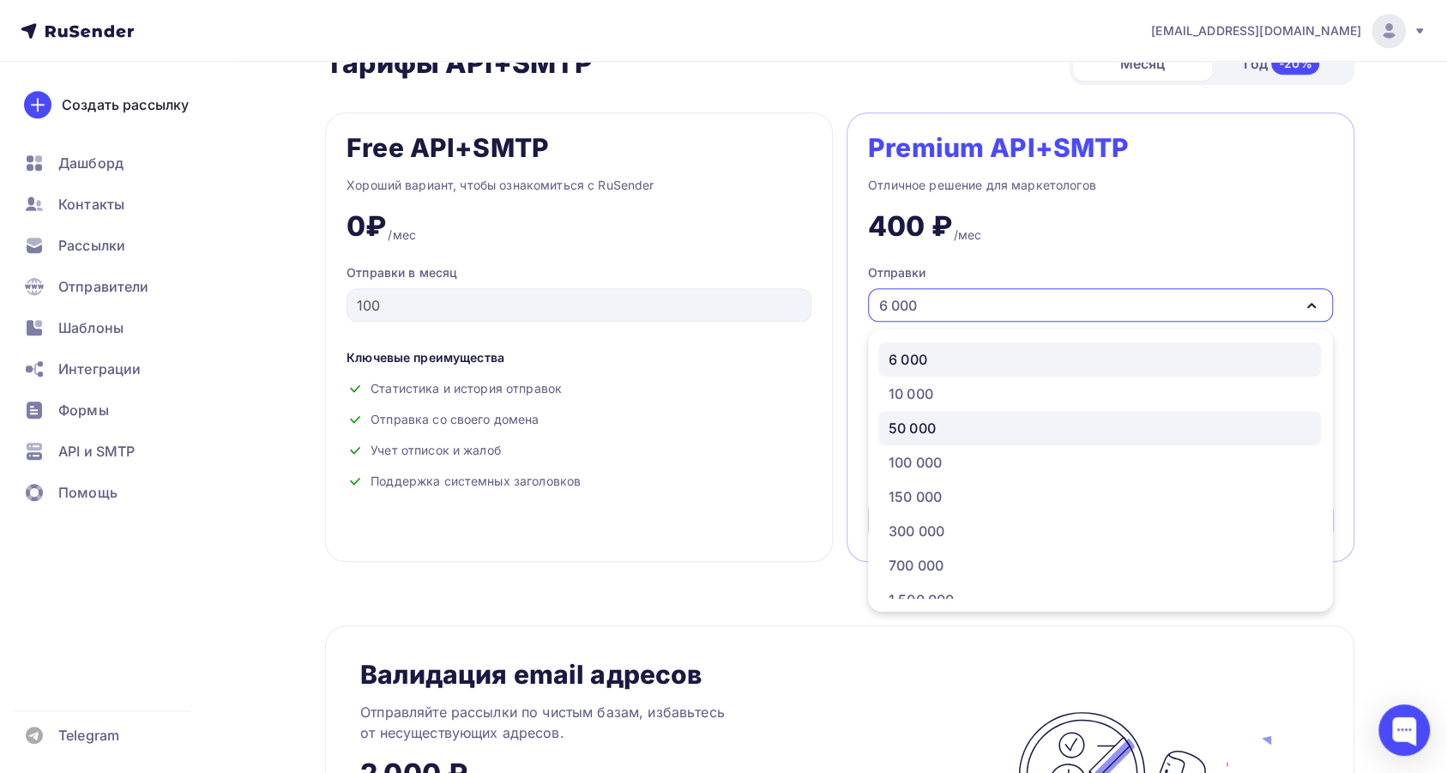
click at [998, 433] on div "50 000" at bounding box center [1100, 428] width 422 height 21
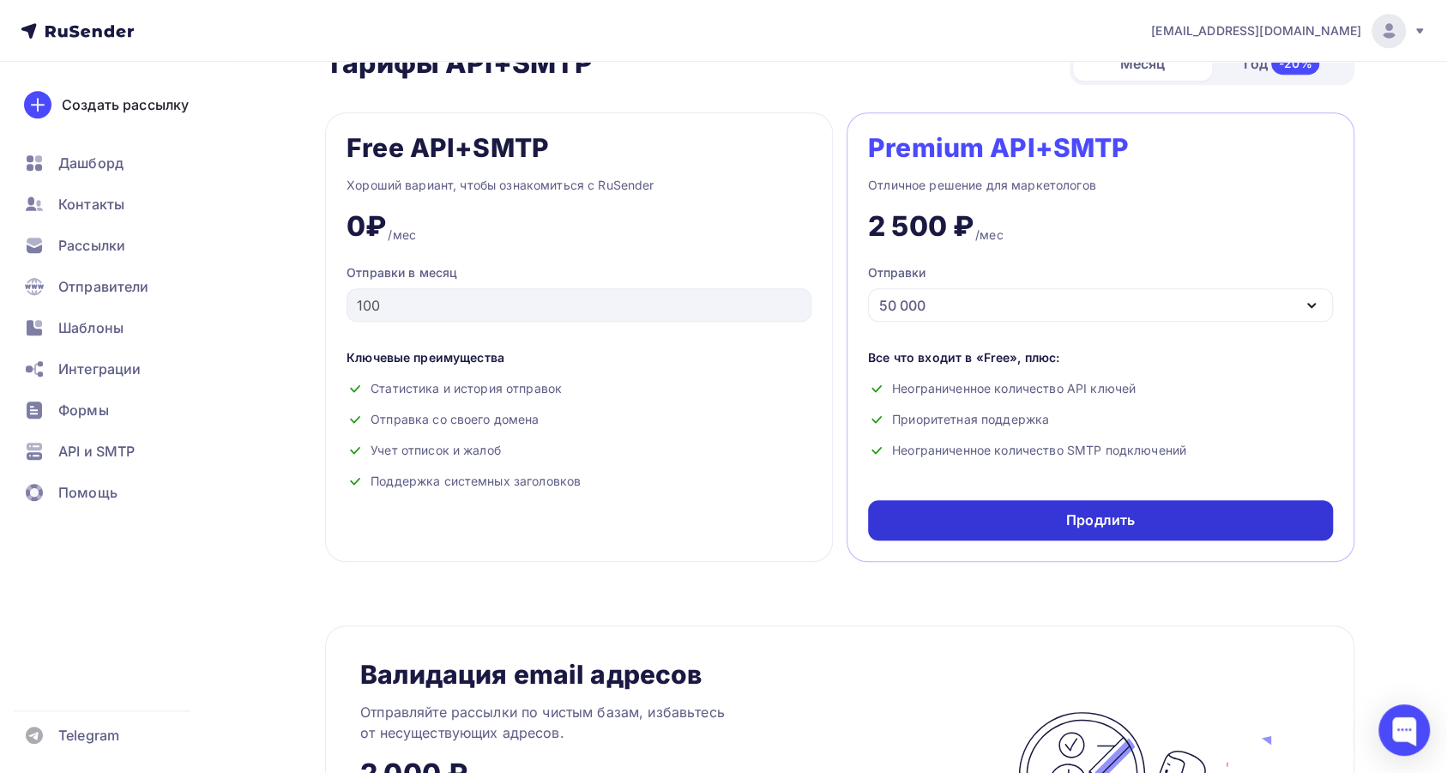
click at [1087, 524] on div "Продлить" at bounding box center [1100, 520] width 69 height 20
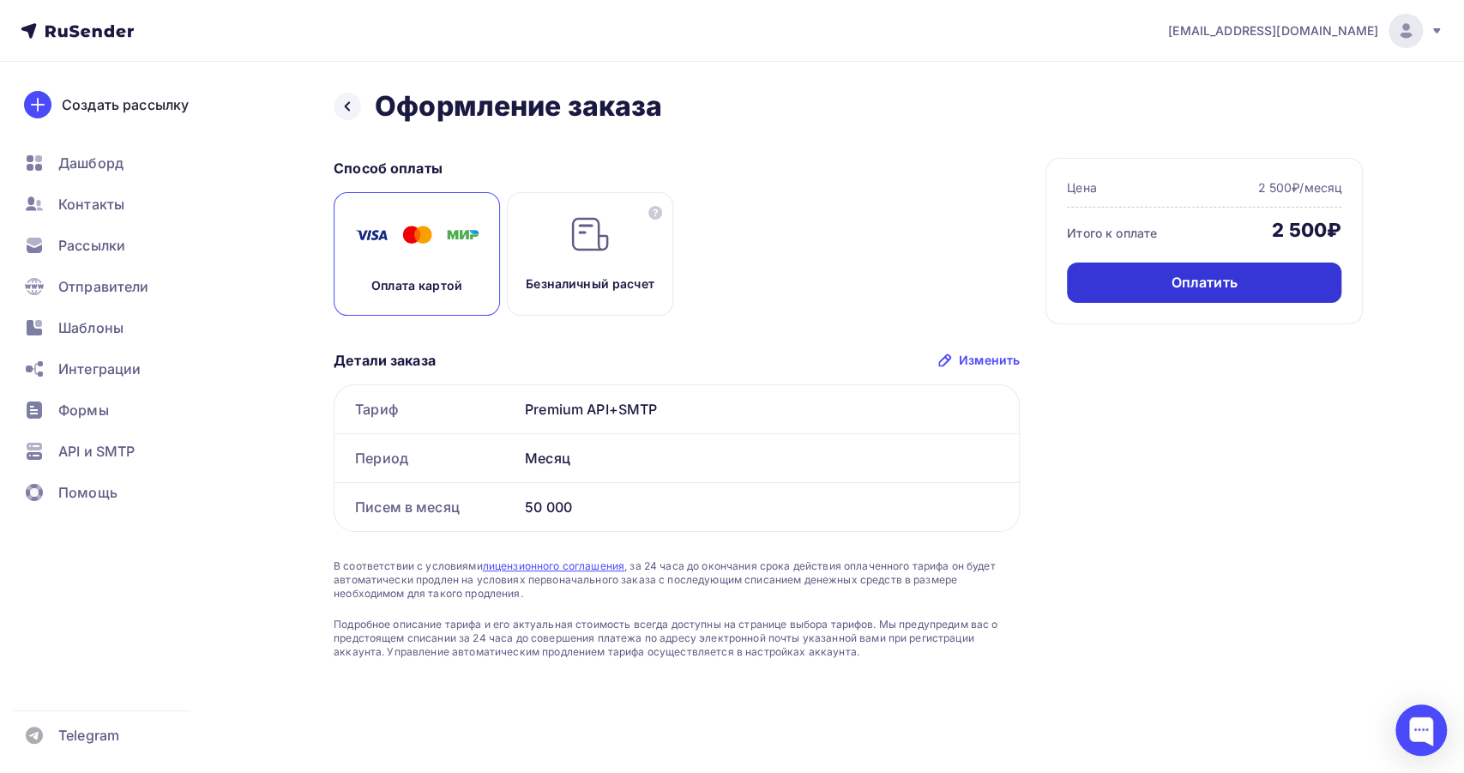
click at [1251, 292] on div "Оплатить" at bounding box center [1204, 282] width 274 height 40
